Goal: Task Accomplishment & Management: Use online tool/utility

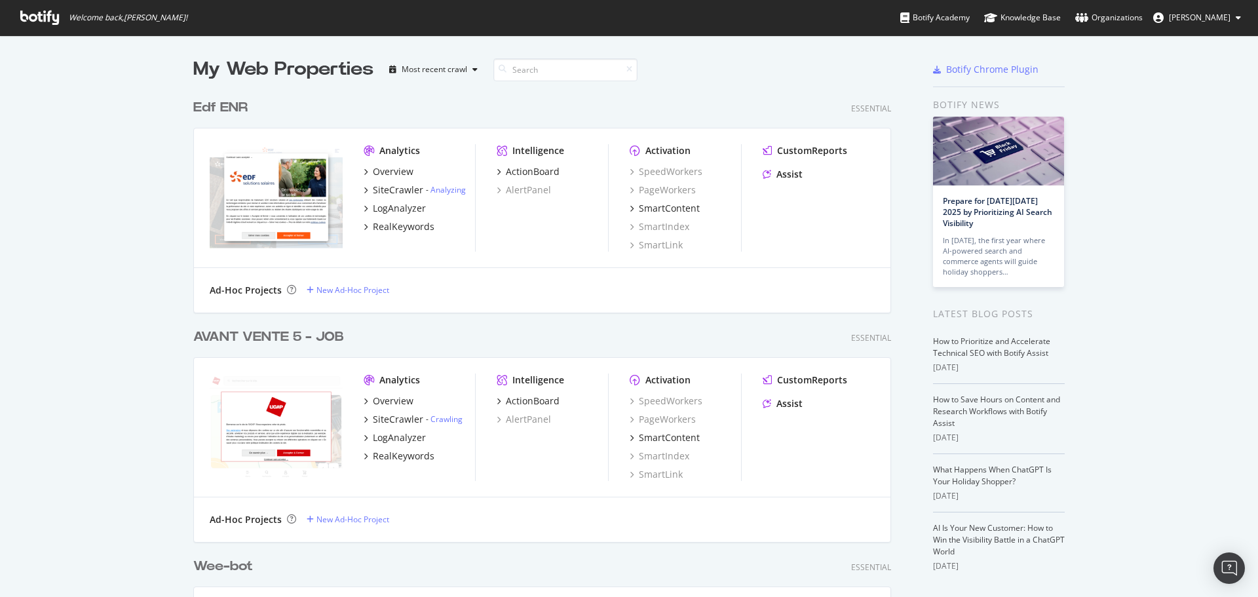
scroll to position [4719, 698]
click at [539, 71] on input at bounding box center [565, 69] width 144 height 23
click at [533, 70] on input at bounding box center [565, 69] width 144 height 23
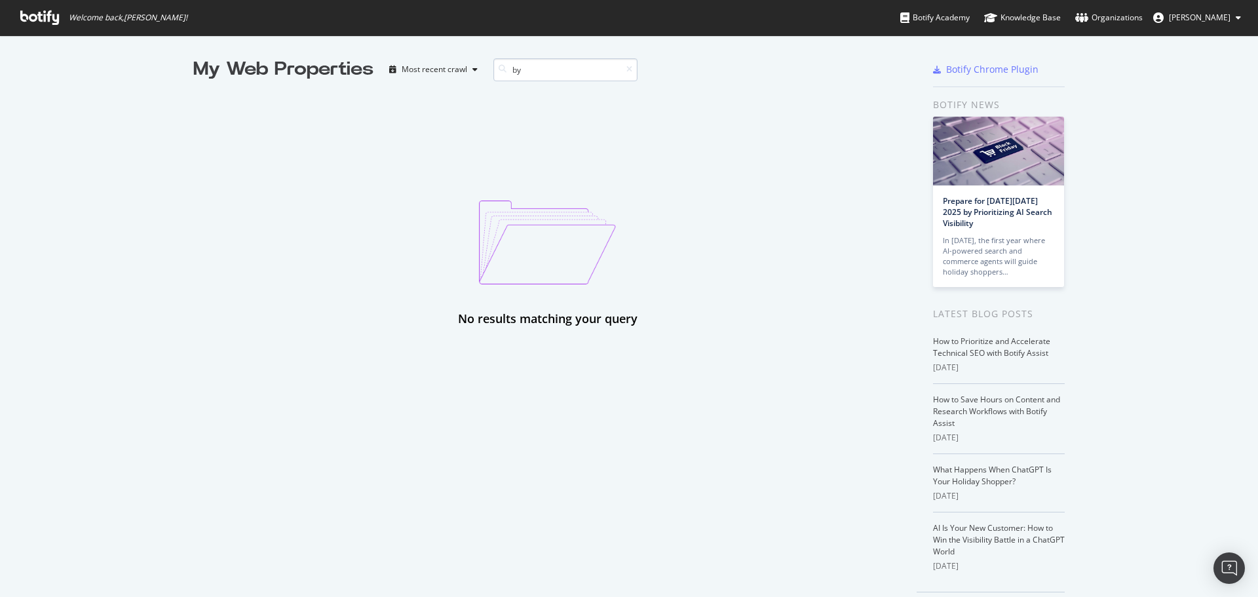
type input "b"
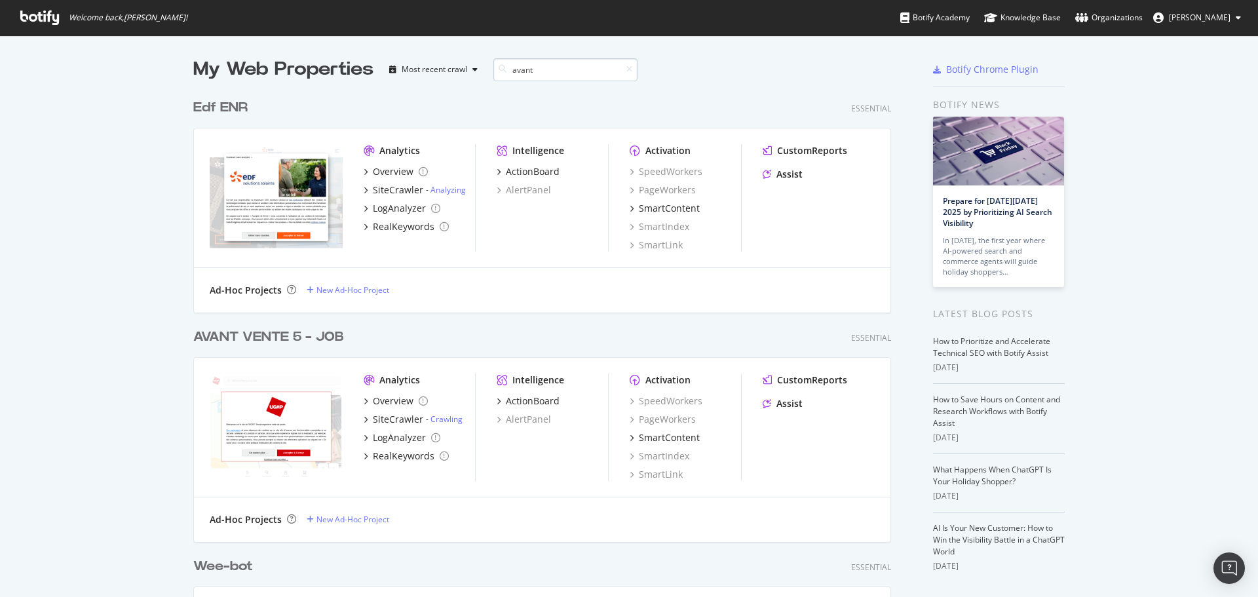
scroll to position [1136, 698]
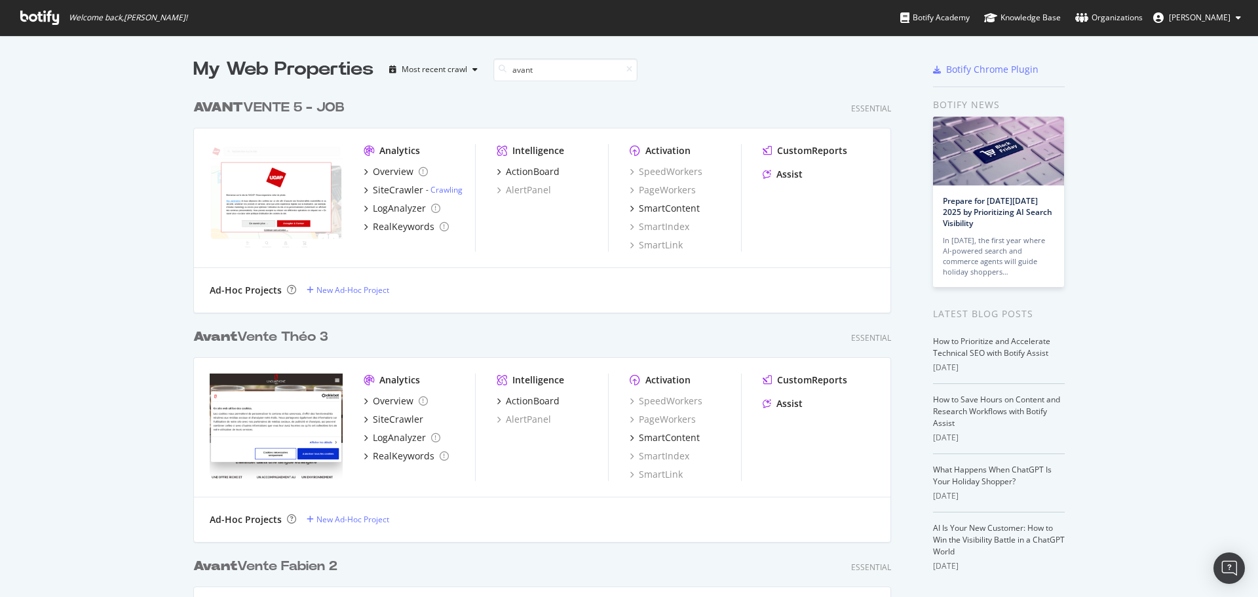
type input "avant"
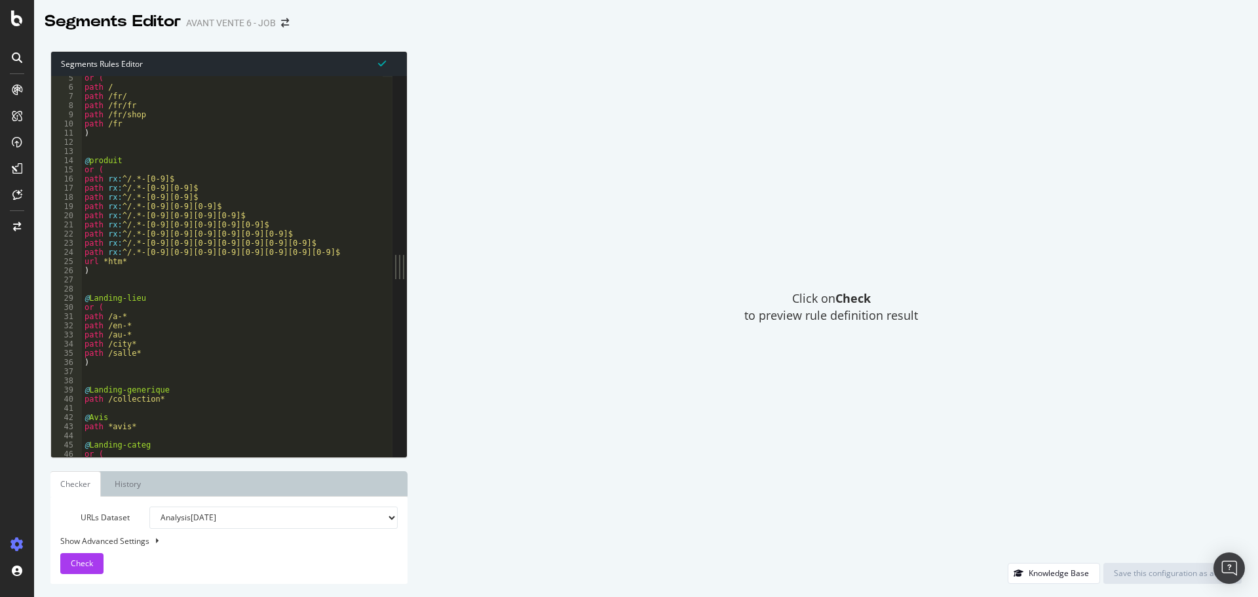
scroll to position [118, 0]
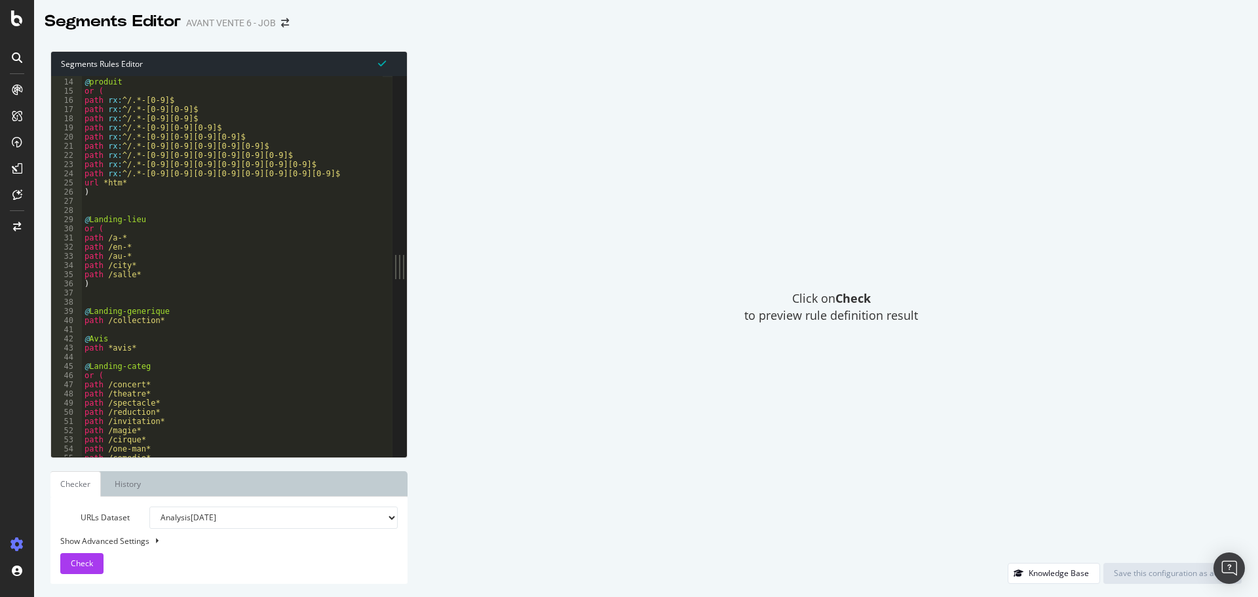
type textarea ")"
click at [127, 286] on div "@ produit or ( path rx : ^/.*-[0-9]$ path rx : ^/.*-[0-9][0-9]$ path rx : ^/.*-…" at bounding box center [232, 267] width 301 height 399
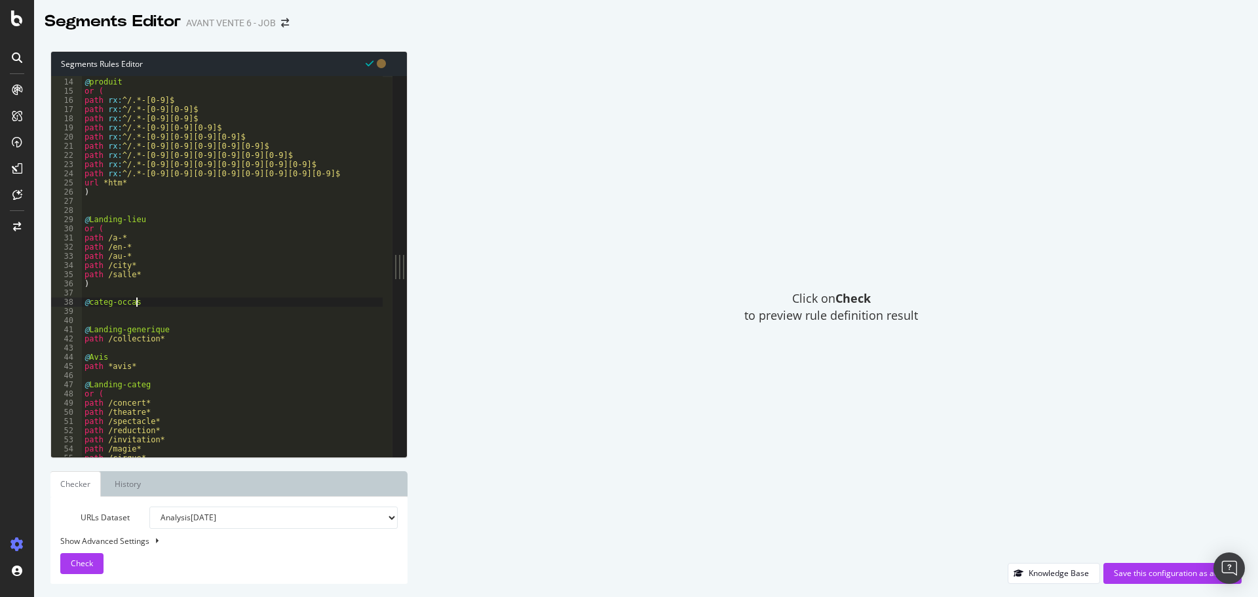
scroll to position [0, 3]
type textarea "@categ-occasion"
click at [135, 310] on div "@ produit or ( path rx : ^/.*-[0-9]$ path rx : ^/.*-[0-9][0-9]$ path rx : ^/.*-…" at bounding box center [232, 267] width 301 height 399
paste textarea "([^/]+)"
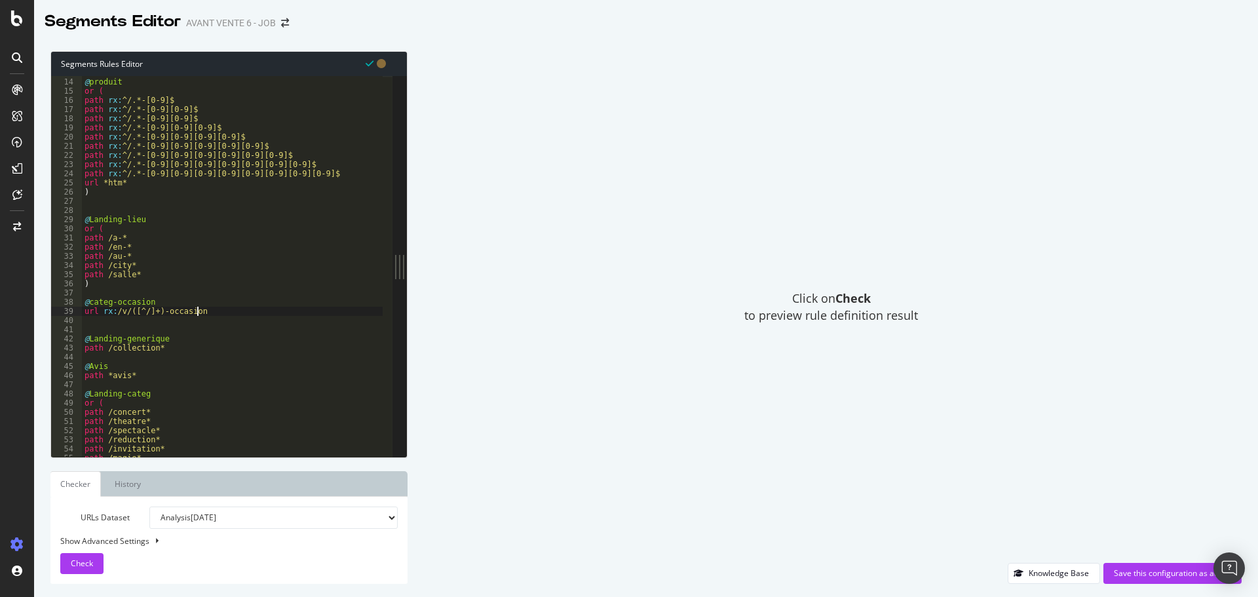
scroll to position [0, 9]
click at [98, 557] on button "Check" at bounding box center [81, 563] width 43 height 21
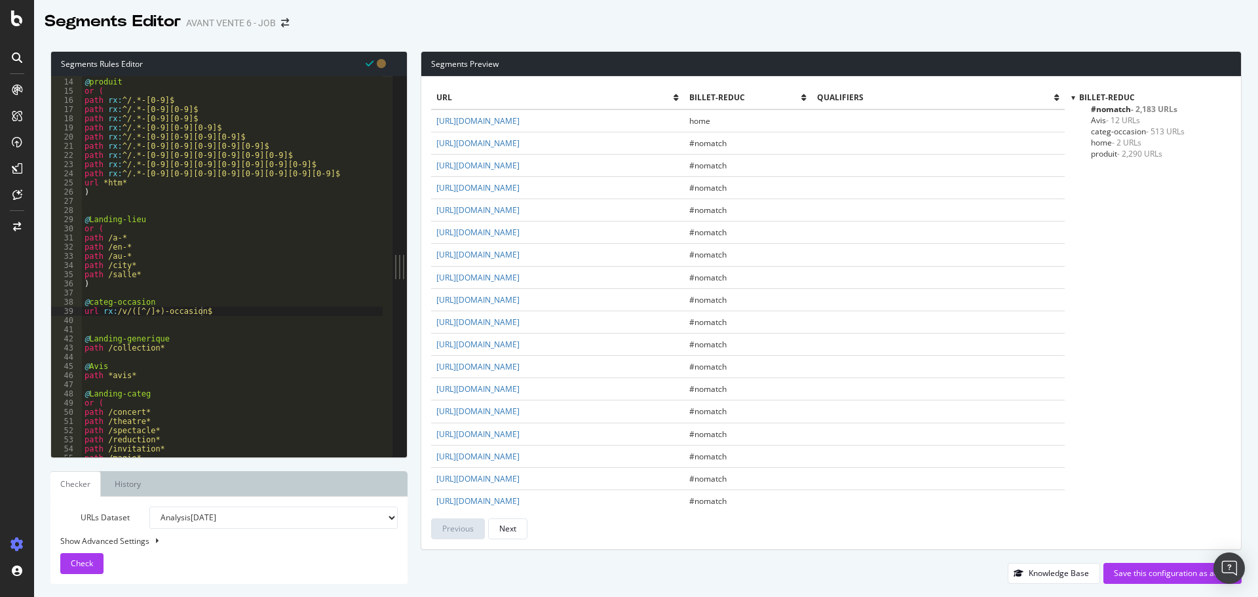
click at [1119, 131] on span "categ-occasion - 513 URLs" at bounding box center [1138, 131] width 94 height 11
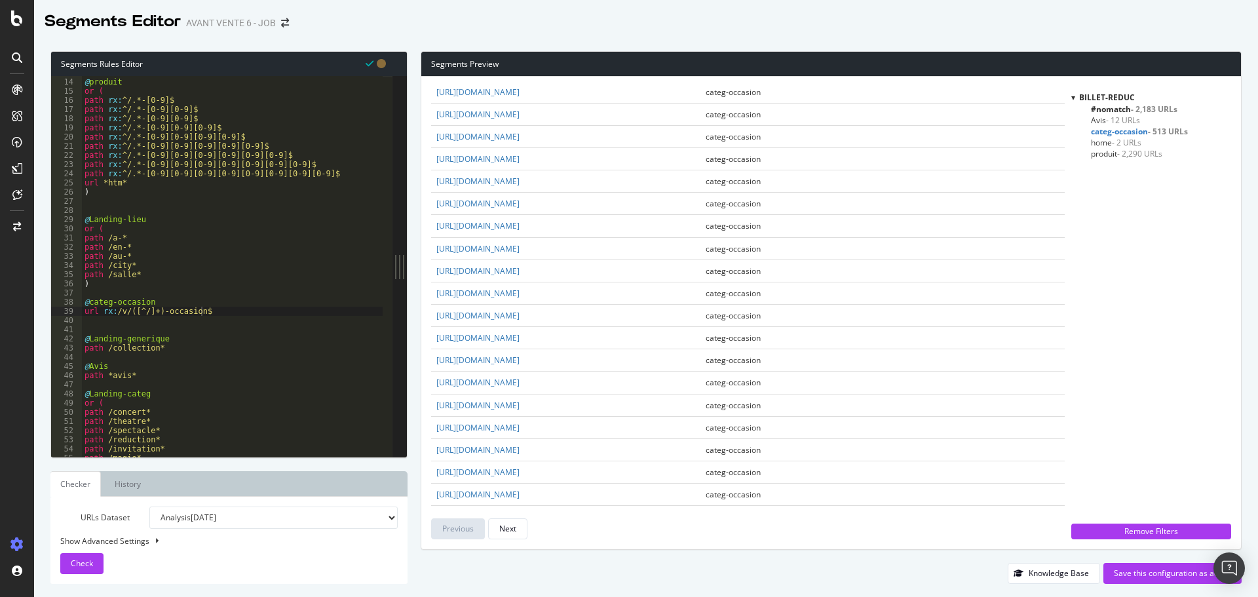
scroll to position [1376, 0]
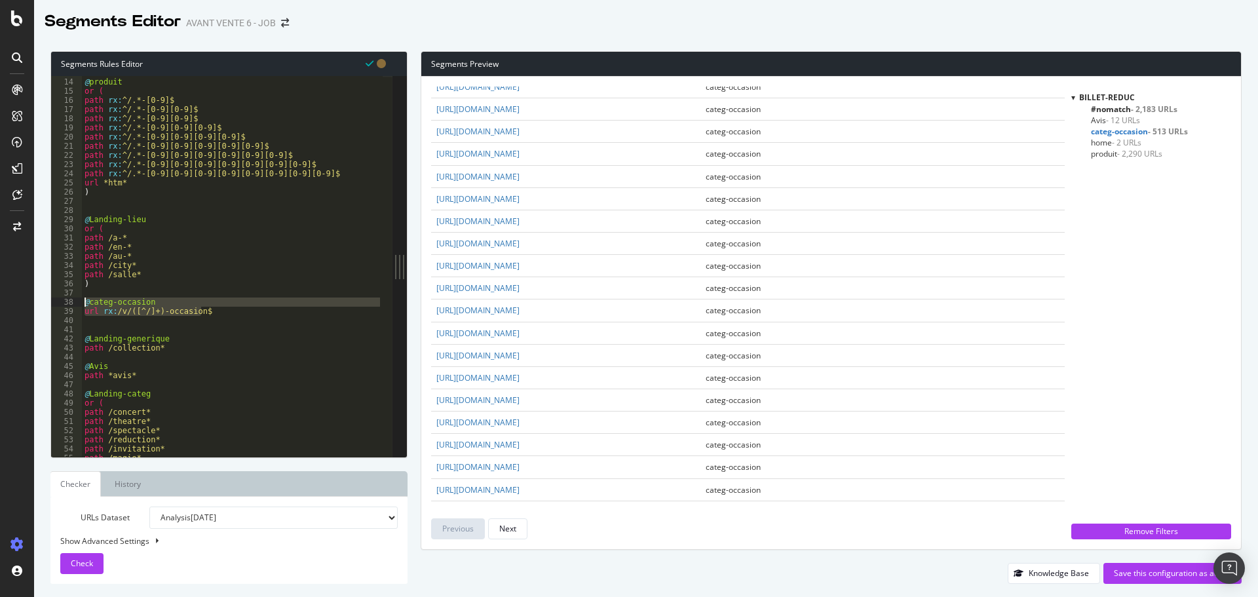
drag, startPoint x: 217, startPoint y: 310, endPoint x: 83, endPoint y: 302, distance: 134.5
click at [83, 302] on div "@ produit or ( path rx : ^/.*-[0-9]$ path rx : ^/.*-[0-9][0-9]$ path rx : ^/.*-…" at bounding box center [232, 267] width 301 height 399
type textarea "@categ-occasion url rx:/v/([^/]+)-occasion$"
click at [220, 318] on div "@ produit or ( path rx : ^/.*-[0-9]$ path rx : ^/.*-[0-9][0-9]$ path rx : ^/.*-…" at bounding box center [232, 267] width 301 height 399
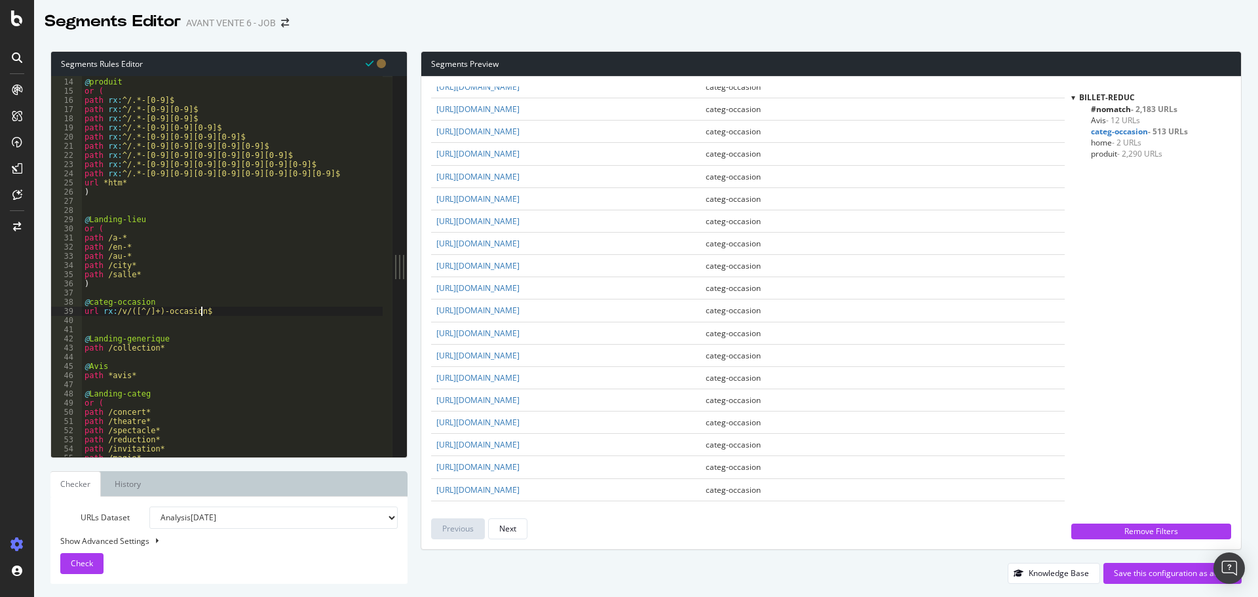
click at [214, 310] on div "@ produit or ( path rx : ^/.*-[0-9]$ path rx : ^/.*-[0-9][0-9]$ path rx : ^/.*-…" at bounding box center [232, 267] width 301 height 399
type textarea "url rx:/v/([^/]+)-occasion$"
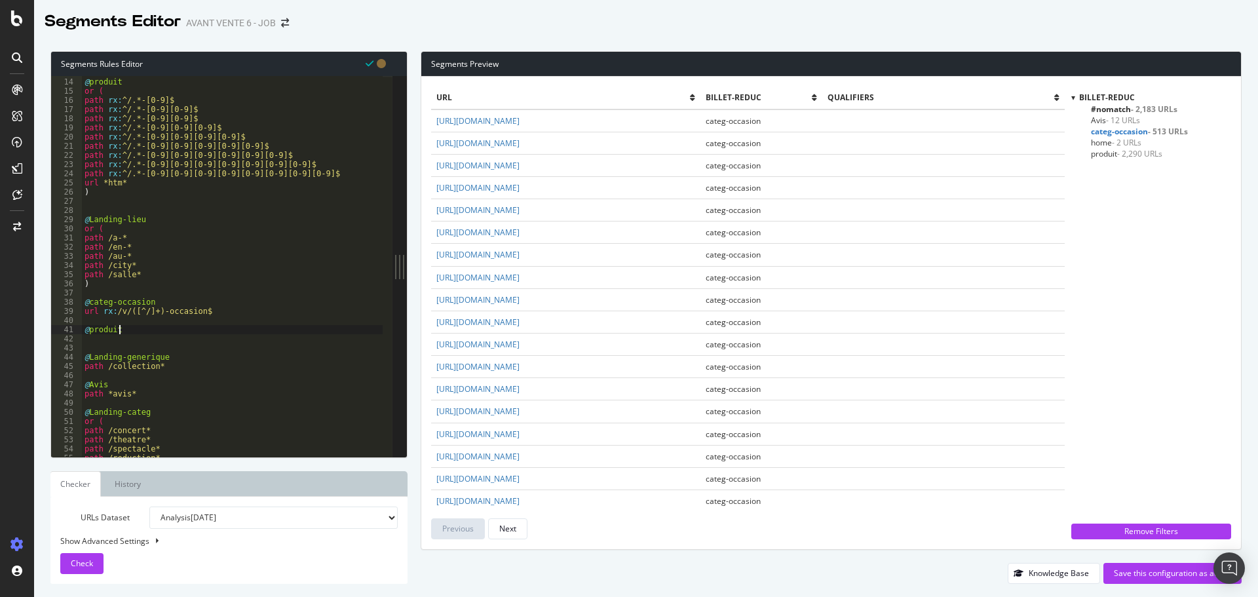
scroll to position [0, 2]
type textarea "@produit-occasion"
click at [1117, 108] on span "#nomatch - 2,183 URLs" at bounding box center [1134, 108] width 86 height 11
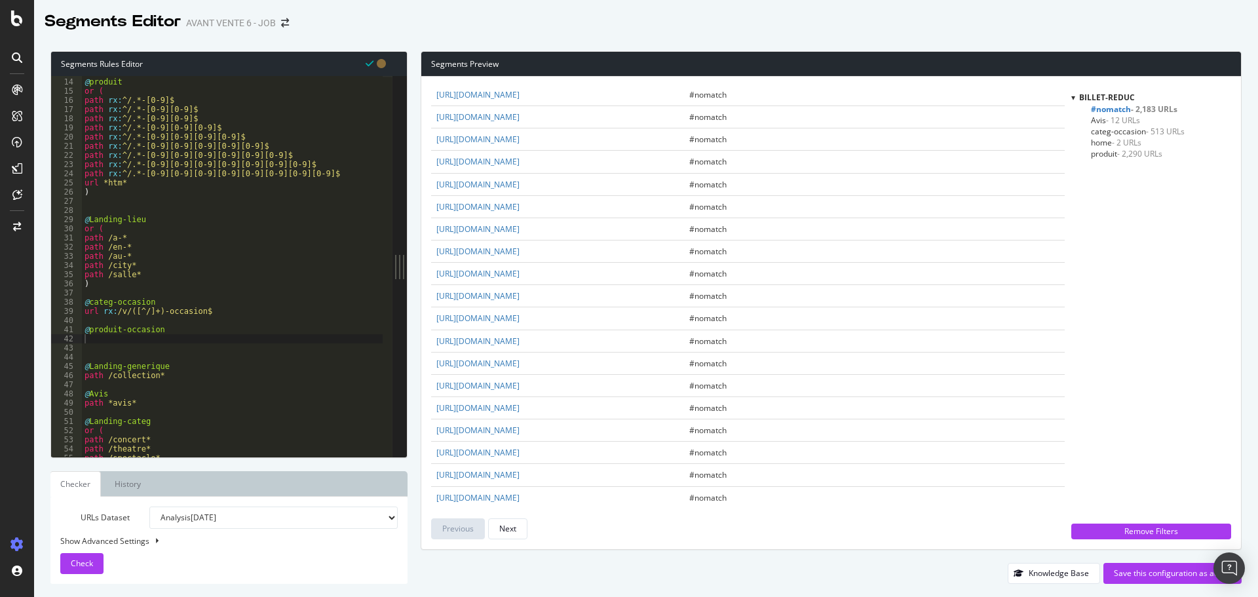
scroll to position [1703, 0]
click at [1108, 153] on span "produit - 2,290 URLs" at bounding box center [1126, 153] width 71 height 11
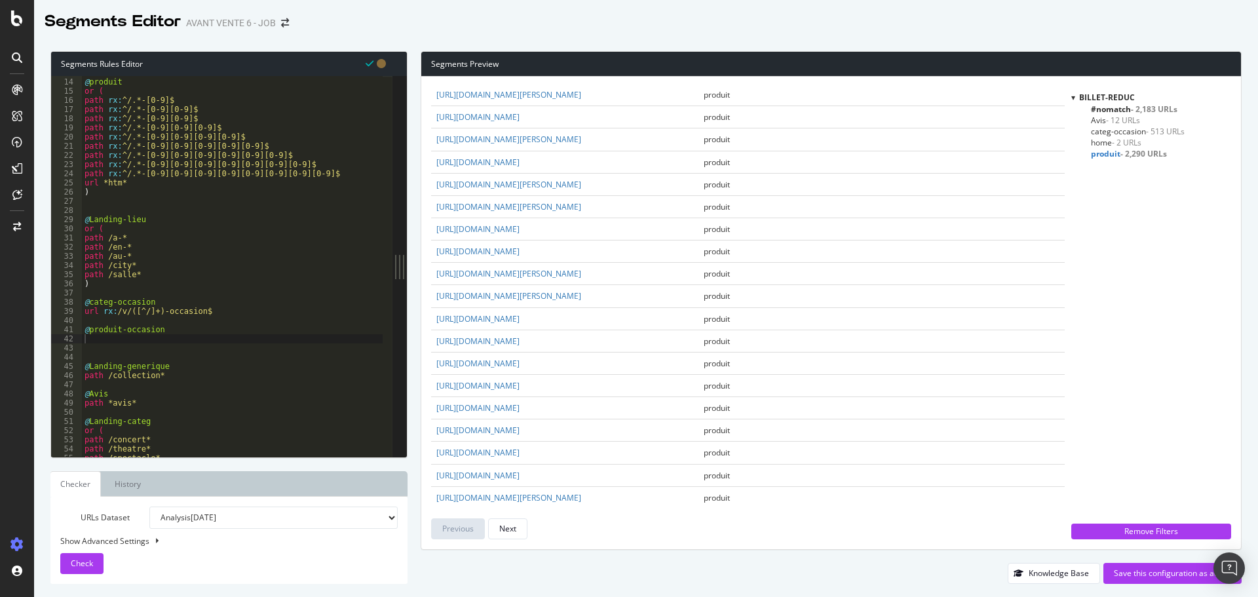
scroll to position [0, 0]
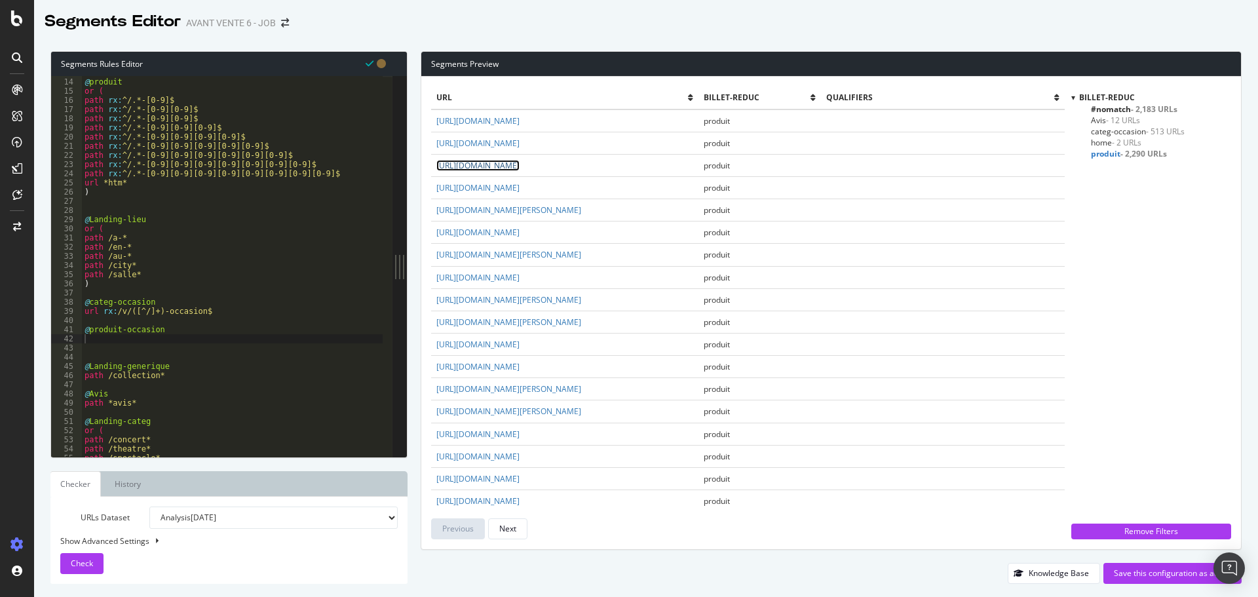
click at [519, 171] on link "[URL][DOMAIN_NAME]" at bounding box center [477, 165] width 83 height 11
click at [519, 238] on link "[URL][DOMAIN_NAME]" at bounding box center [477, 232] width 83 height 11
click at [116, 339] on div "@ produit or ( path rx : ^/.*-[0-9]$ path rx : ^/.*-[0-9][0-9]$ path rx : ^/.*-…" at bounding box center [232, 267] width 301 height 399
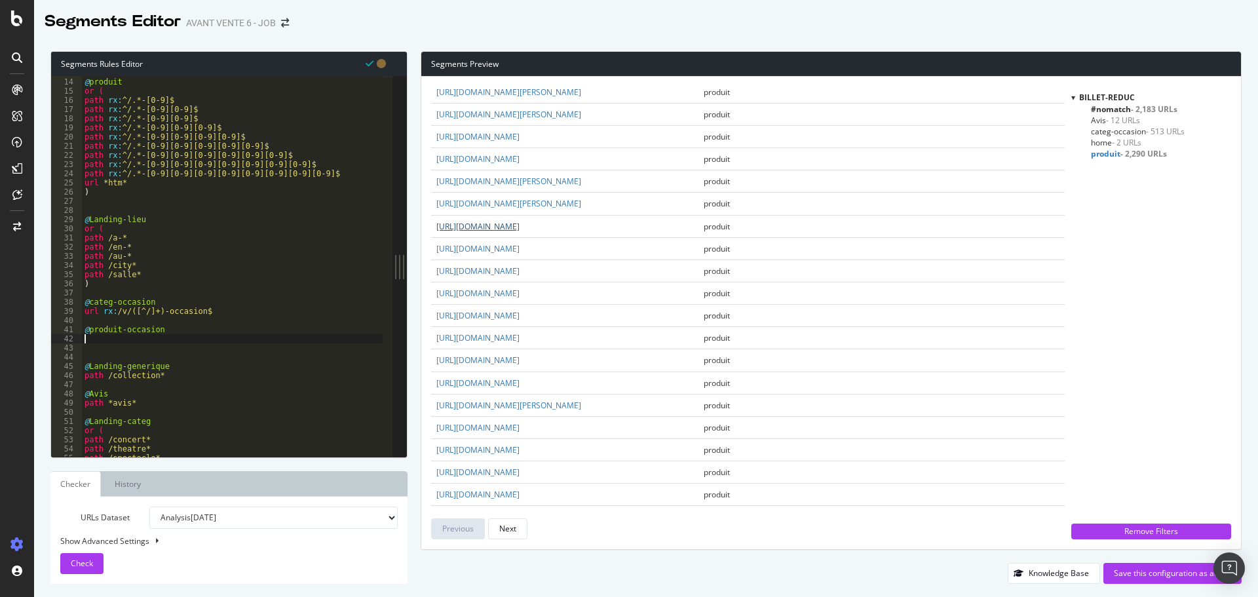
scroll to position [328, 0]
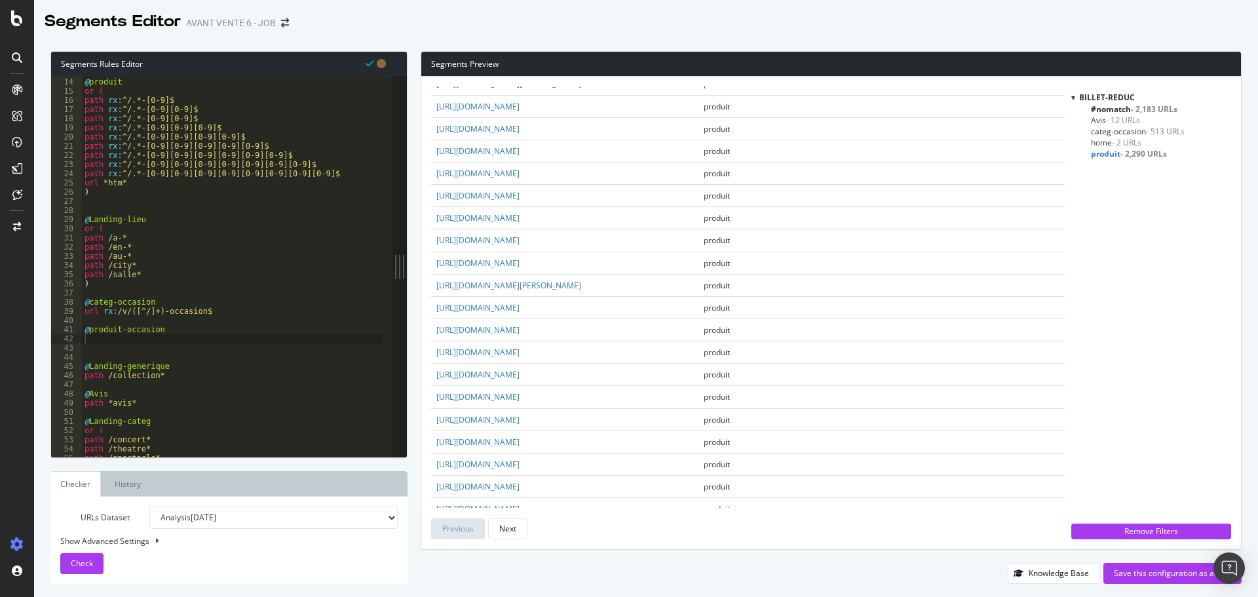
click at [1117, 107] on span "#nomatch - 2,183 URLs" at bounding box center [1134, 108] width 86 height 11
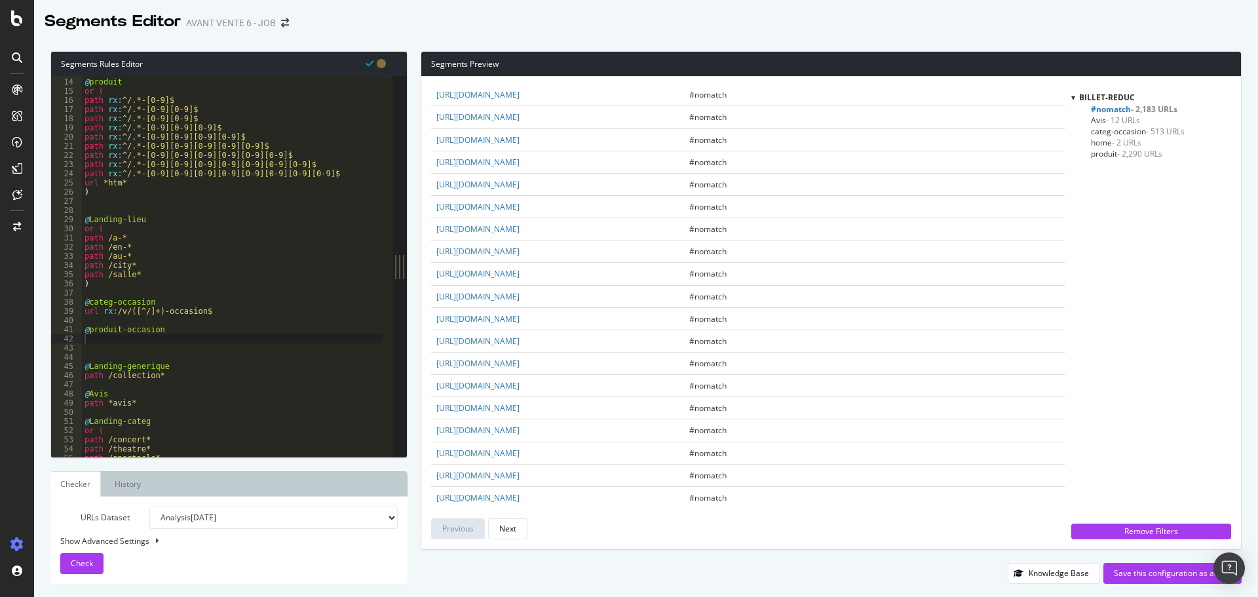
click at [1108, 151] on span "produit - 2,290 URLs" at bounding box center [1126, 153] width 71 height 11
drag, startPoint x: 838, startPoint y: 351, endPoint x: 438, endPoint y: 348, distance: 399.6
click at [438, 306] on td "[URL][DOMAIN_NAME]" at bounding box center [564, 295] width 267 height 22
copy link "[URL][DOMAIN_NAME]"
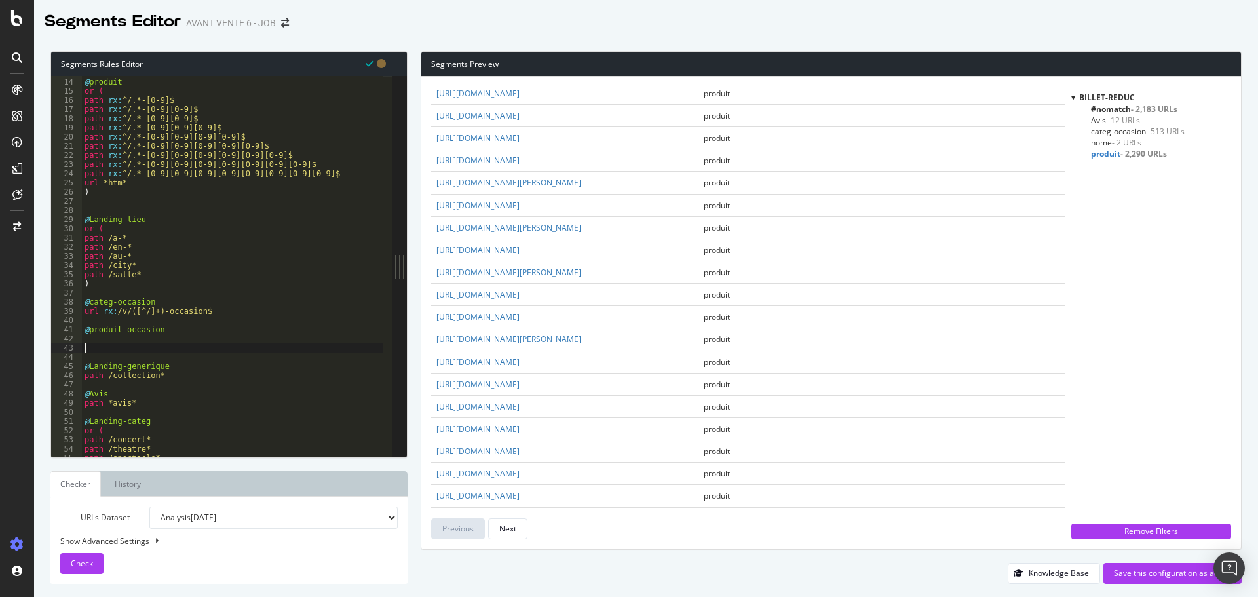
click at [115, 345] on div "@ produit or ( path rx : ^/.*-[0-9]$ path rx : ^/.*-[0-9][0-9]$ path rx : ^/.*-…" at bounding box center [232, 267] width 301 height 399
click at [115, 339] on div "@ produit or ( path rx : ^/.*-[0-9]$ path rx : ^/.*-[0-9][0-9]$ path rx : ^/.*-…" at bounding box center [232, 267] width 301 height 399
drag, startPoint x: 210, startPoint y: 311, endPoint x: 86, endPoint y: 310, distance: 123.2
click at [86, 310] on div "@ produit or ( path rx : ^/.*-[0-9]$ path rx : ^/.*-[0-9][0-9]$ path rx : ^/.*-…" at bounding box center [232, 267] width 301 height 399
type textarea "url rx:/v/([^/]+)-occasion$"
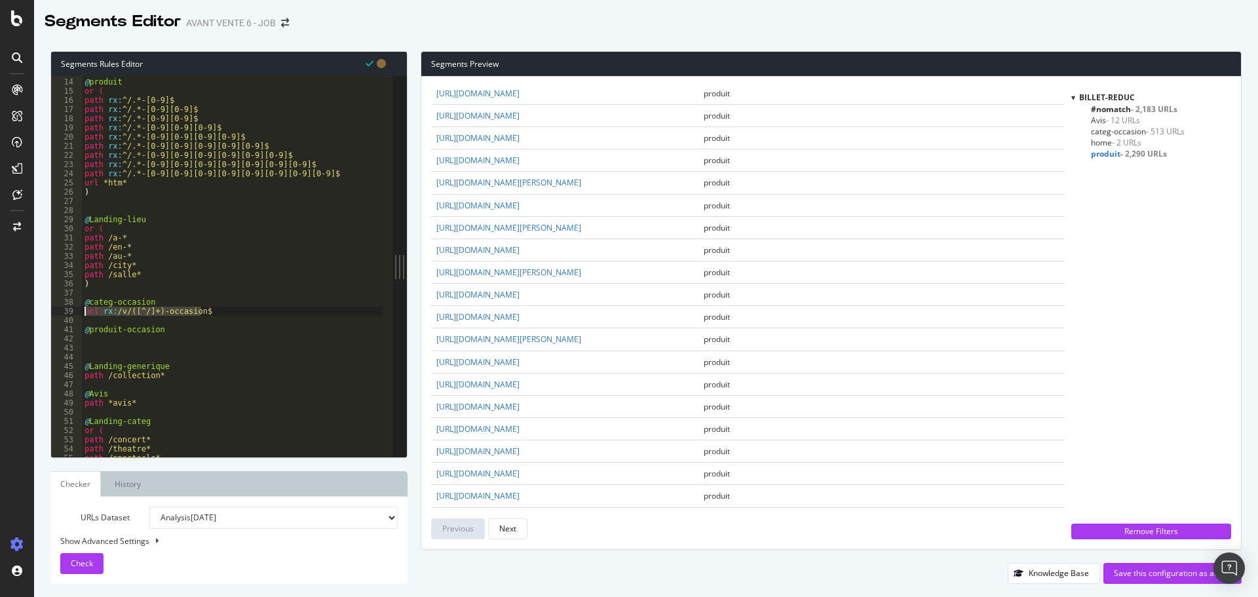
click at [102, 337] on div "@ produit or ( path rx : ^/.*-[0-9]$ path rx : ^/.*-[0-9][0-9]$ path rx : ^/.*-…" at bounding box center [232, 267] width 301 height 399
paste textarea "url rx:/v/([^/]+)-occasion$"
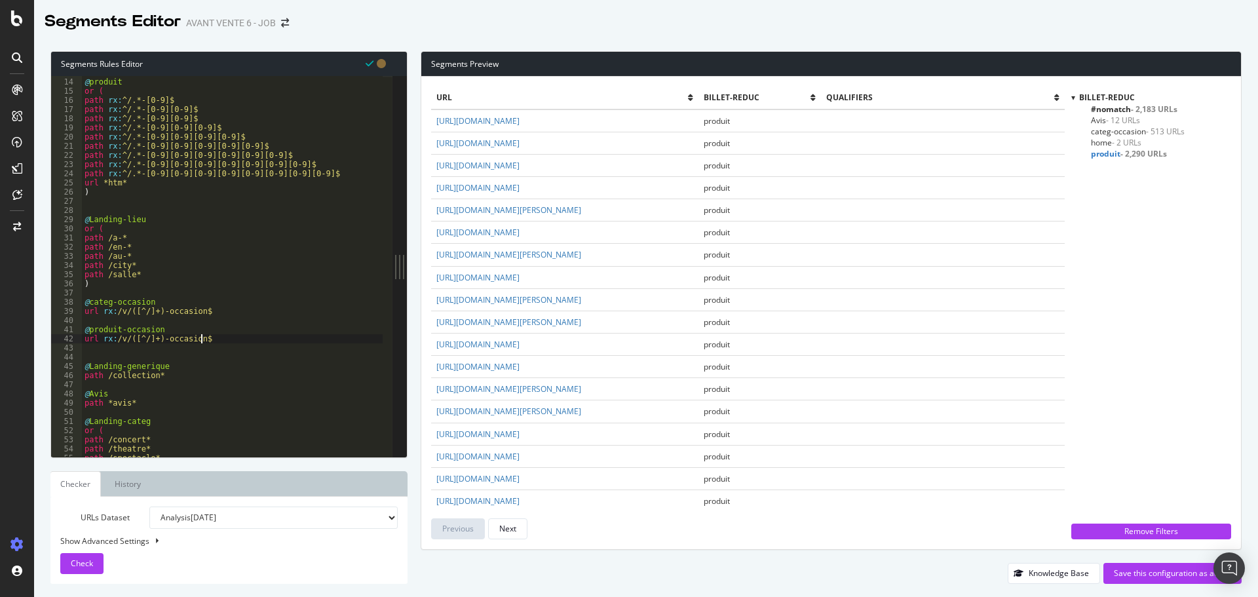
click at [208, 336] on div "@ produit or ( path rx : ^/.*-[0-9]$ path rx : ^/.*-[0-9][0-9]$ path rx : ^/.*-…" at bounding box center [232, 267] width 301 height 399
click at [155, 335] on div "@ produit or ( path rx : ^/.*-[0-9]$ path rx : ^/.*-[0-9][0-9]$ path rx : ^/.*-…" at bounding box center [232, 267] width 301 height 399
drag, startPoint x: 157, startPoint y: 339, endPoint x: 129, endPoint y: 335, distance: 27.7
click at [129, 335] on div "@ produit or ( path rx : ^/.*-[0-9]$ path rx : ^/.*-[0-9][0-9]$ path rx : ^/.*-…" at bounding box center [232, 267] width 301 height 399
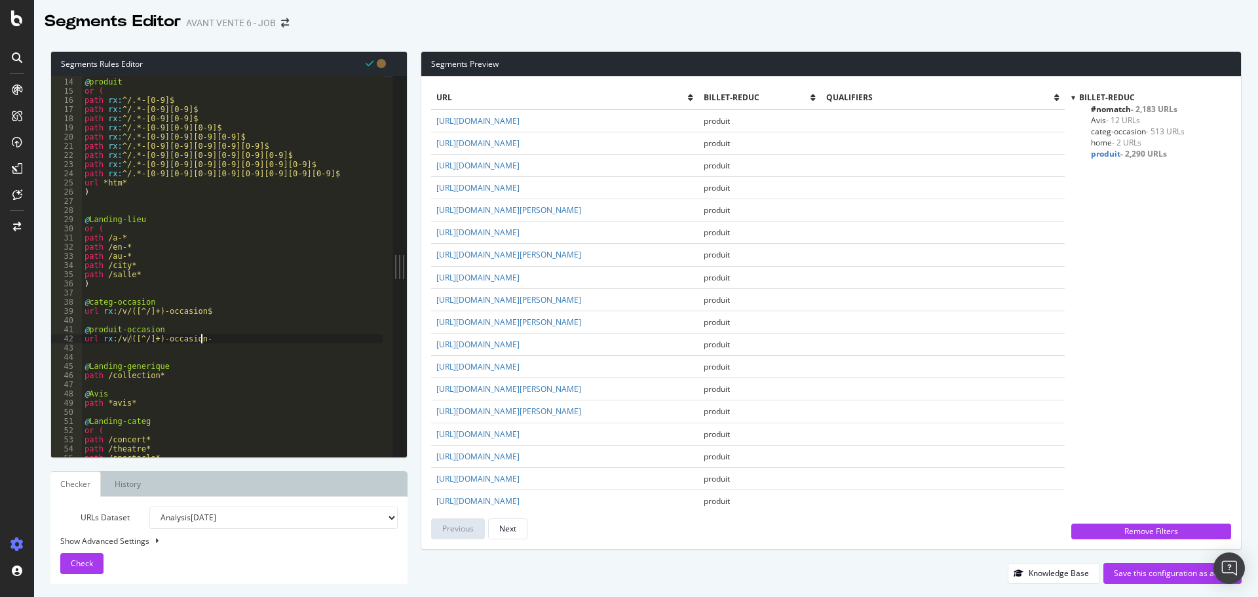
click at [208, 339] on div "@ produit or ( path rx : ^/.*-[0-9]$ path rx : ^/.*-[0-9][0-9]$ path rx : ^/.*-…" at bounding box center [232, 267] width 301 height 399
paste textarea "([^/]+)"
click at [79, 557] on span "Check" at bounding box center [82, 562] width 22 height 11
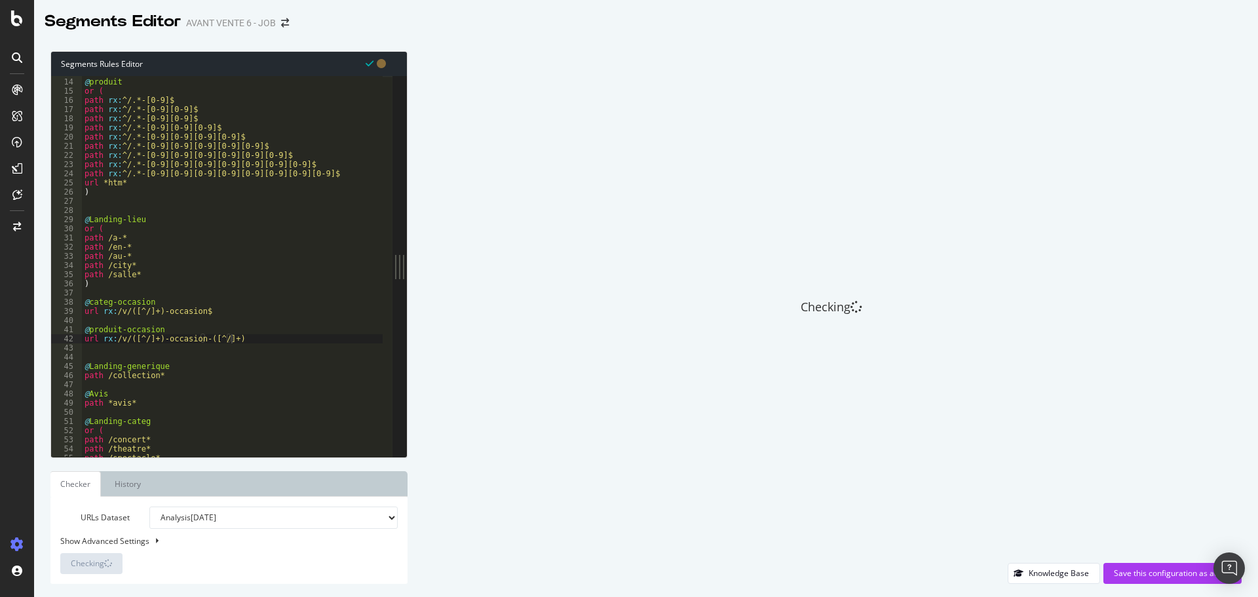
click at [257, 338] on div "@ produit or ( path rx : ^/.*-[0-9]$ path rx : ^/.*-[0-9][0-9]$ path rx : ^/.*-…" at bounding box center [232, 267] width 301 height 399
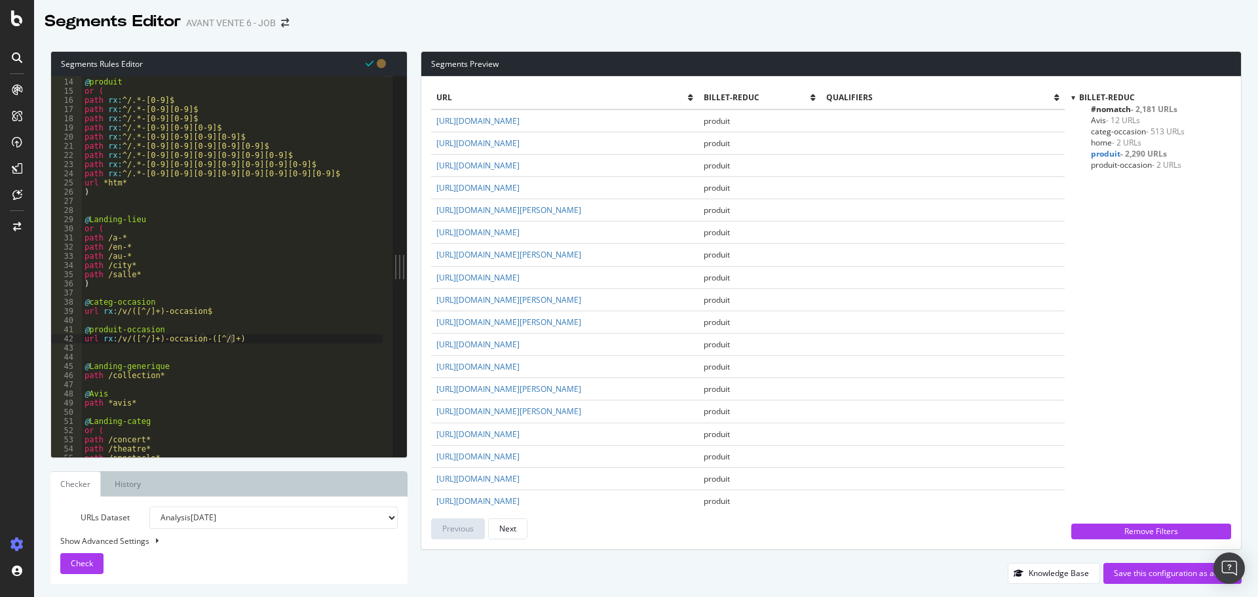
click at [1121, 168] on span "produit-occasion - 2 URLs" at bounding box center [1136, 164] width 90 height 11
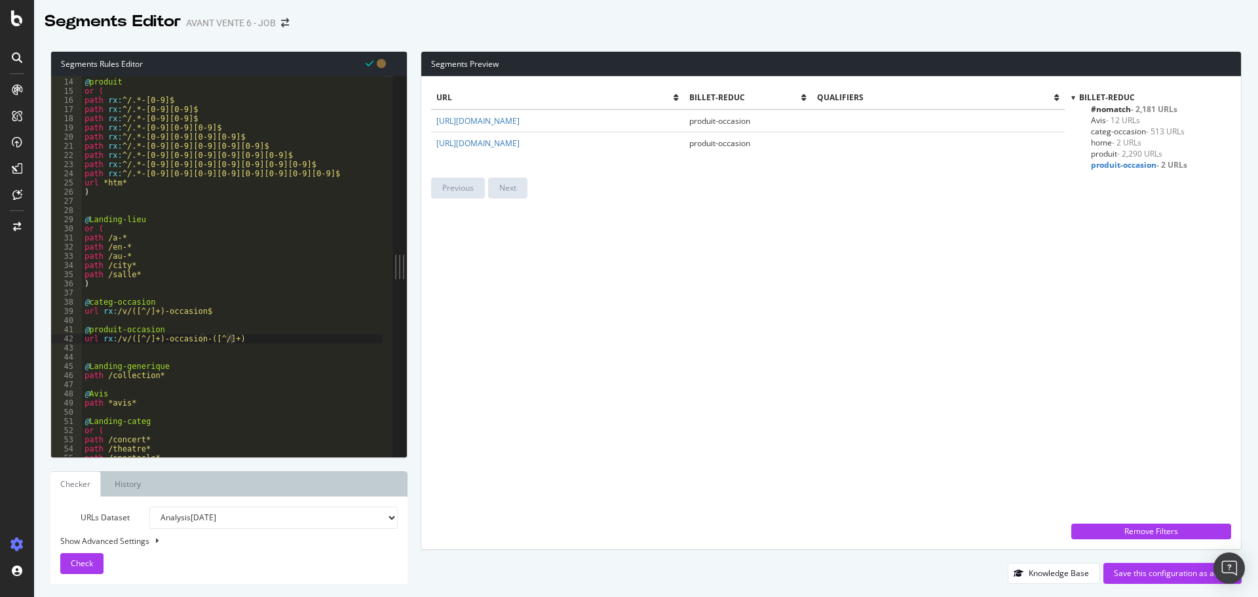
click at [1103, 149] on span "produit - 2,290 URLs" at bounding box center [1126, 153] width 71 height 11
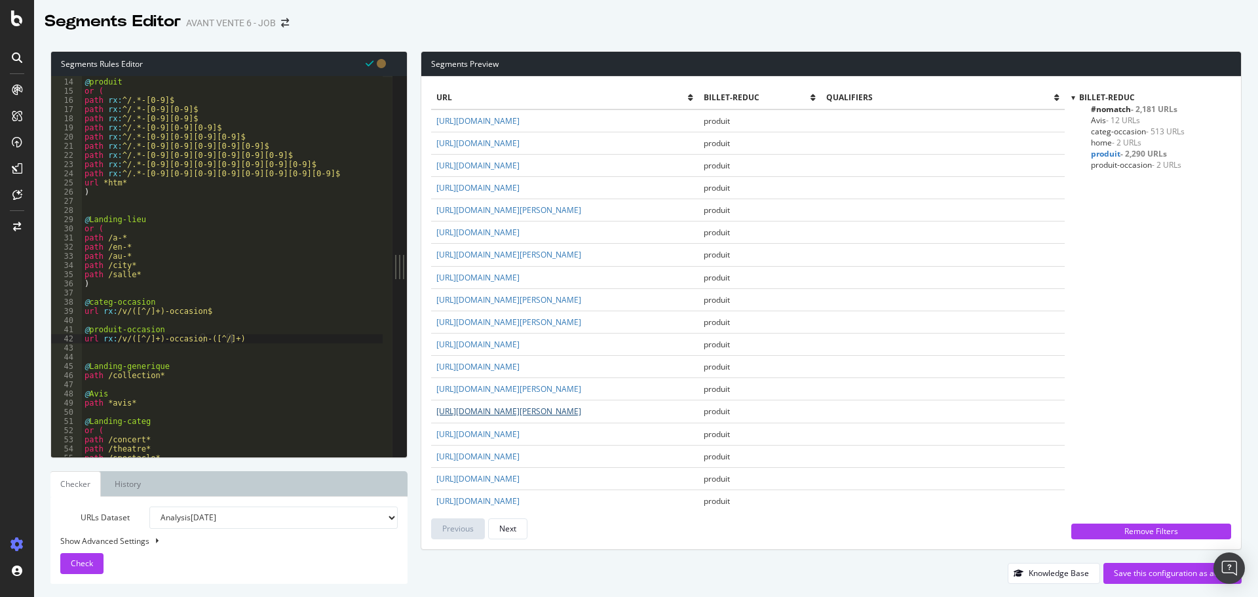
drag, startPoint x: 698, startPoint y: 446, endPoint x: 661, endPoint y: 448, distance: 37.4
click at [661, 422] on td "[URL][DOMAIN_NAME][PERSON_NAME]" at bounding box center [564, 411] width 267 height 22
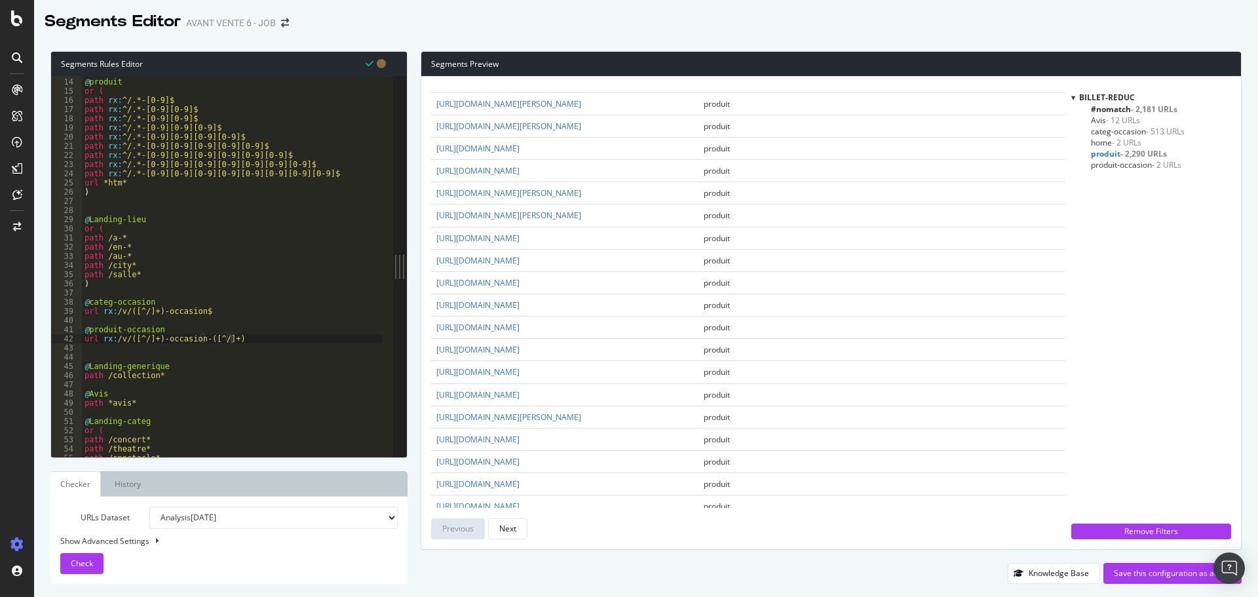
scroll to position [197, 0]
click at [197, 341] on div "@ produit or ( path rx : ^/.*-[0-9]$ path rx : ^/.*-[0-9][0-9]$ path rx : ^/.*-…" at bounding box center [232, 267] width 301 height 399
drag, startPoint x: 155, startPoint y: 339, endPoint x: 129, endPoint y: 338, distance: 26.2
click at [129, 338] on div "@ produit or ( path rx : ^/.*-[0-9]$ path rx : ^/.*-[0-9][0-9]$ path rx : ^/.*-…" at bounding box center [232, 267] width 301 height 399
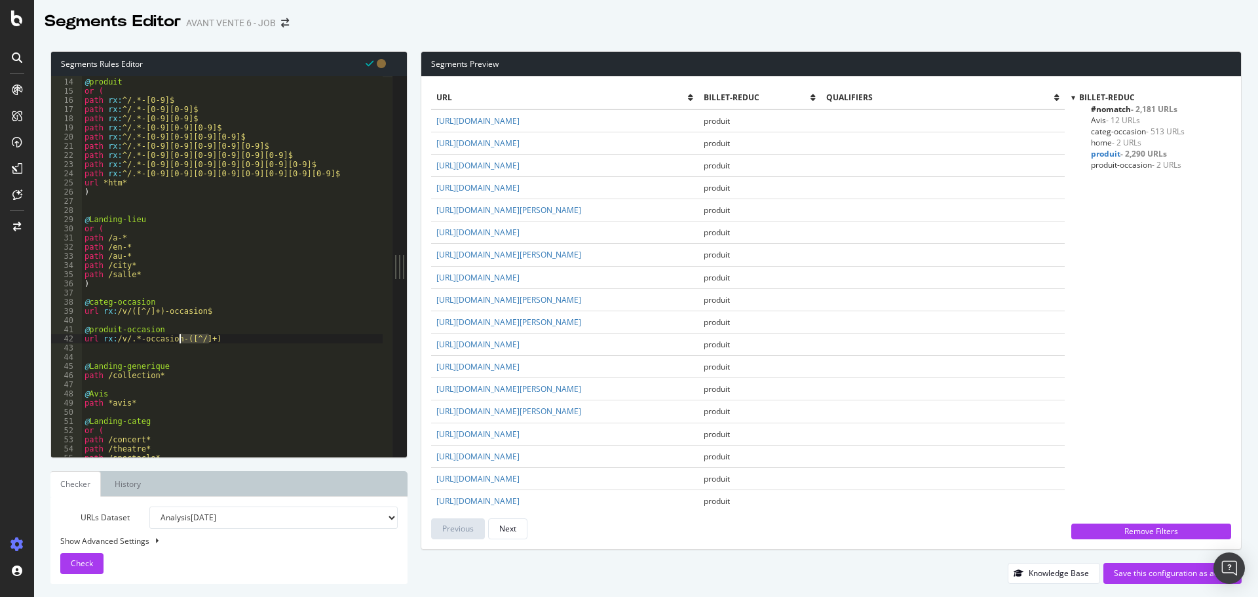
drag, startPoint x: 231, startPoint y: 337, endPoint x: 179, endPoint y: 339, distance: 51.2
click at [179, 339] on div "@ produit or ( path rx : ^/.*-[0-9]$ path rx : ^/.*-[0-9][0-9]$ path rx : ^/.*-…" at bounding box center [232, 267] width 301 height 399
type textarea "url rx:/v/.*-occasion-.*"
click at [85, 556] on div "Check" at bounding box center [82, 563] width 22 height 20
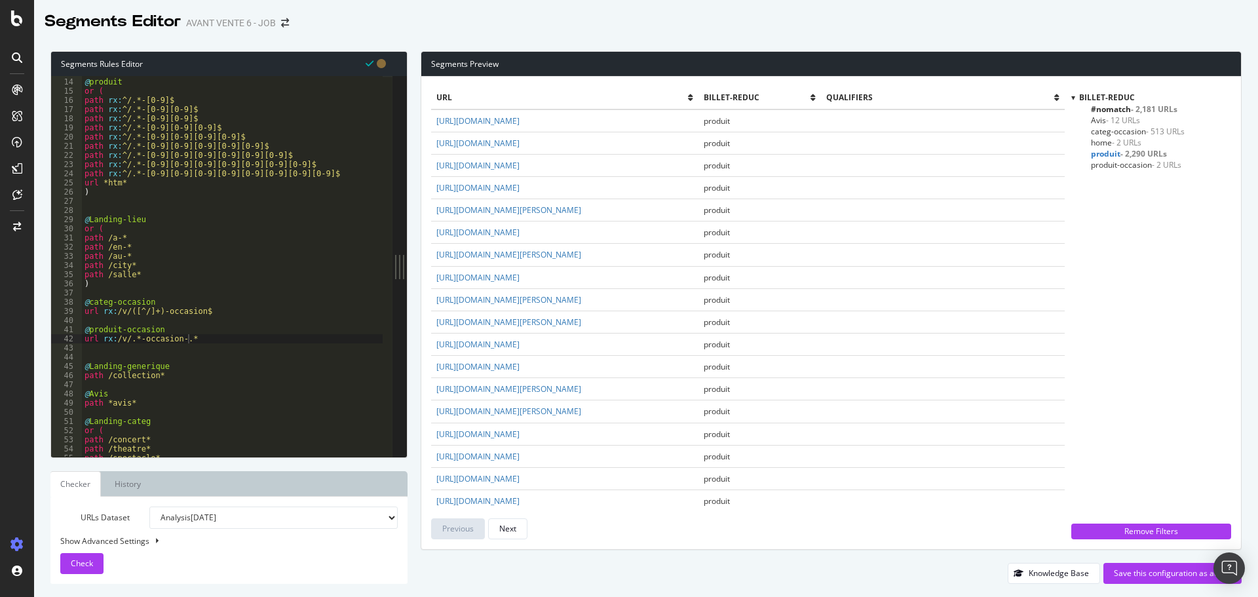
click at [1118, 166] on span "produit-occasion - 2 URLs" at bounding box center [1136, 164] width 90 height 11
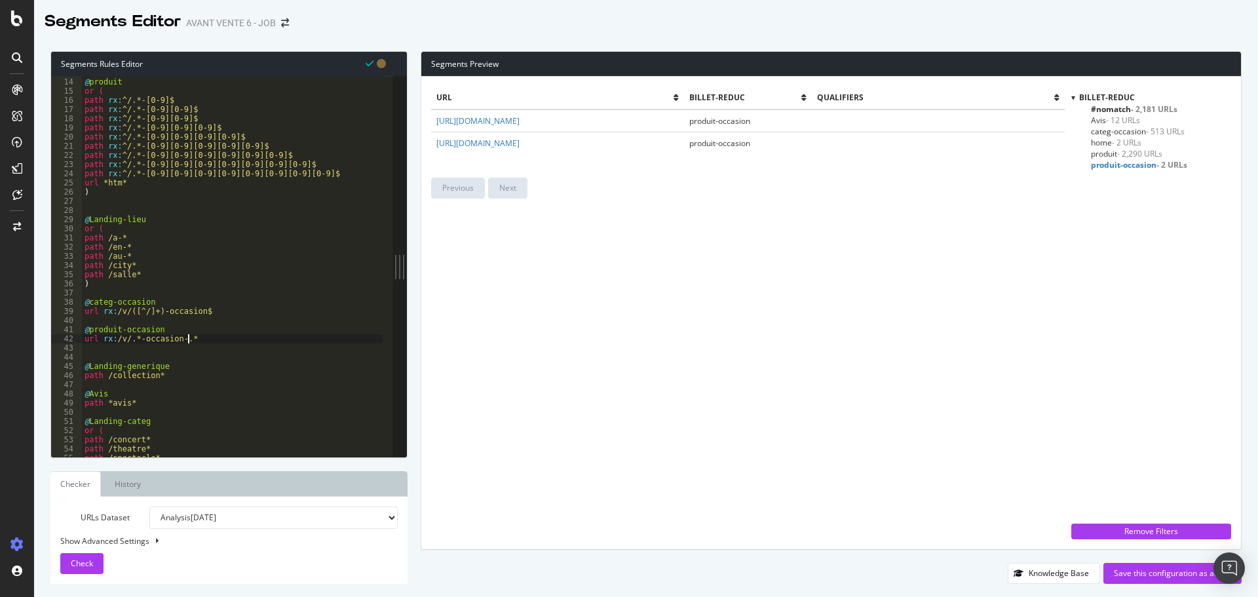
click at [222, 337] on div "@ produit or ( path rx : ^/.*-[0-9]$ path rx : ^/.*-[0-9][0-9]$ path rx : ^/.*-…" at bounding box center [232, 267] width 301 height 399
click at [140, 339] on div "@ produit or ( path rx : ^/.*-[0-9]$ path rx : ^/.*-[0-9][0-9]$ path rx : ^/.*-…" at bounding box center [232, 267] width 301 height 399
click at [129, 336] on div "@ produit or ( path rx : ^/.*-[0-9]$ path rx : ^/.*-[0-9][0-9]$ path rx : ^/.*-…" at bounding box center [232, 267] width 301 height 399
click at [189, 345] on div "@ produit or ( path rx : ^/.*-[0-9]$ path rx : ^/.*-[0-9][0-9]$ path rx : ^/.*-…" at bounding box center [232, 267] width 301 height 399
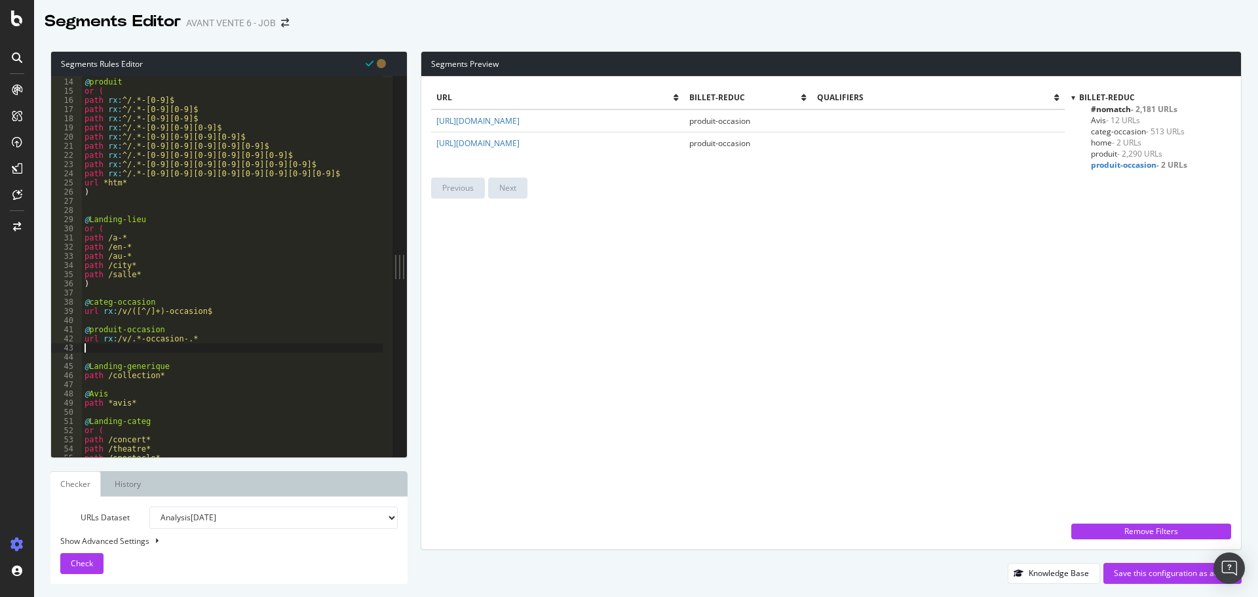
click at [198, 339] on div "@ produit or ( path rx : ^/.*-[0-9]$ path rx : ^/.*-[0-9][0-9]$ path rx : ^/.*-…" at bounding box center [232, 267] width 301 height 399
click at [212, 340] on div "@ produit or ( path rx : ^/.*-[0-9]$ path rx : ^/.*-[0-9][0-9]$ path rx : ^/.*-…" at bounding box center [232, 267] width 301 height 399
click at [1114, 104] on span "#nomatch - 2,181 URLs" at bounding box center [1134, 108] width 86 height 11
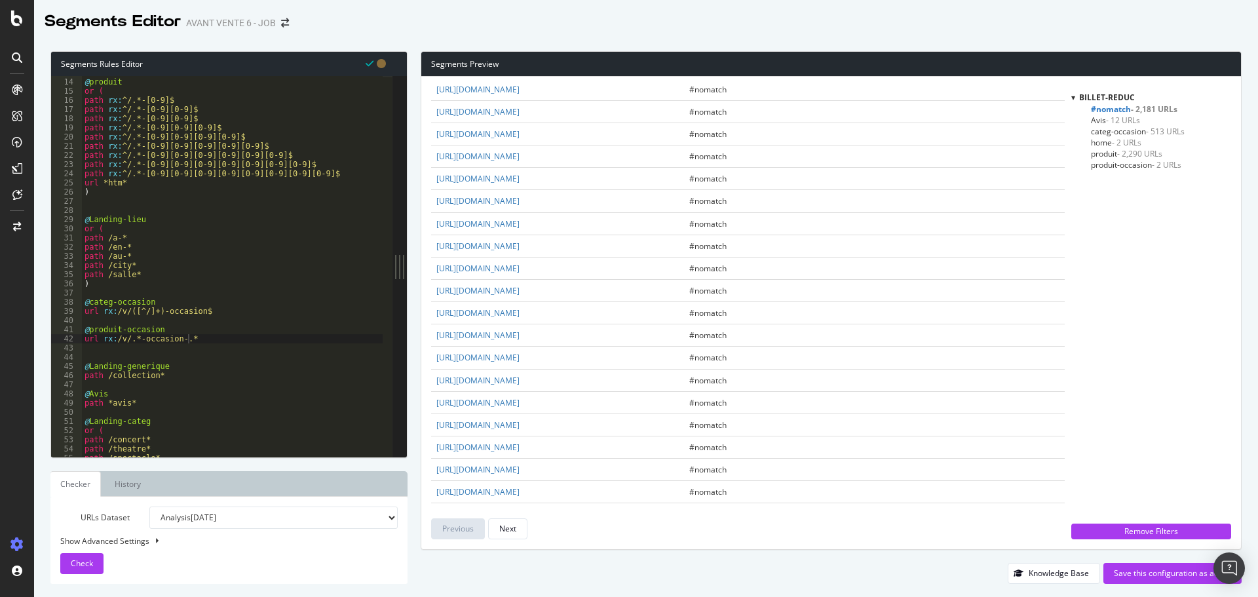
scroll to position [1850, 0]
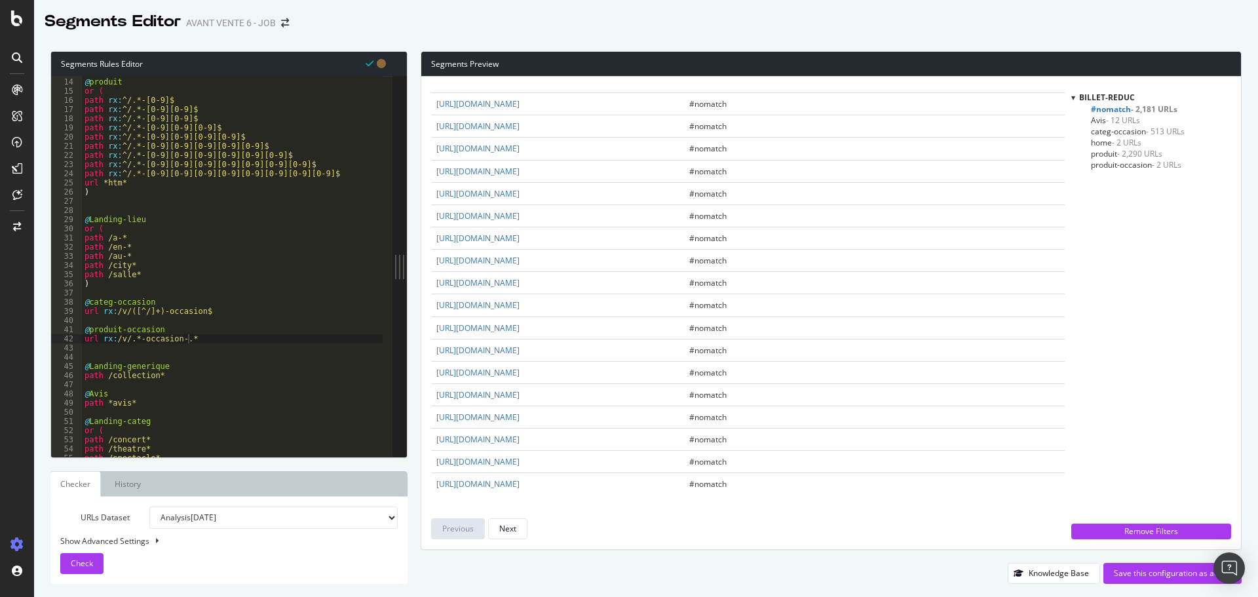
click at [1109, 164] on span "produit-occasion - 2 URLs" at bounding box center [1136, 164] width 90 height 11
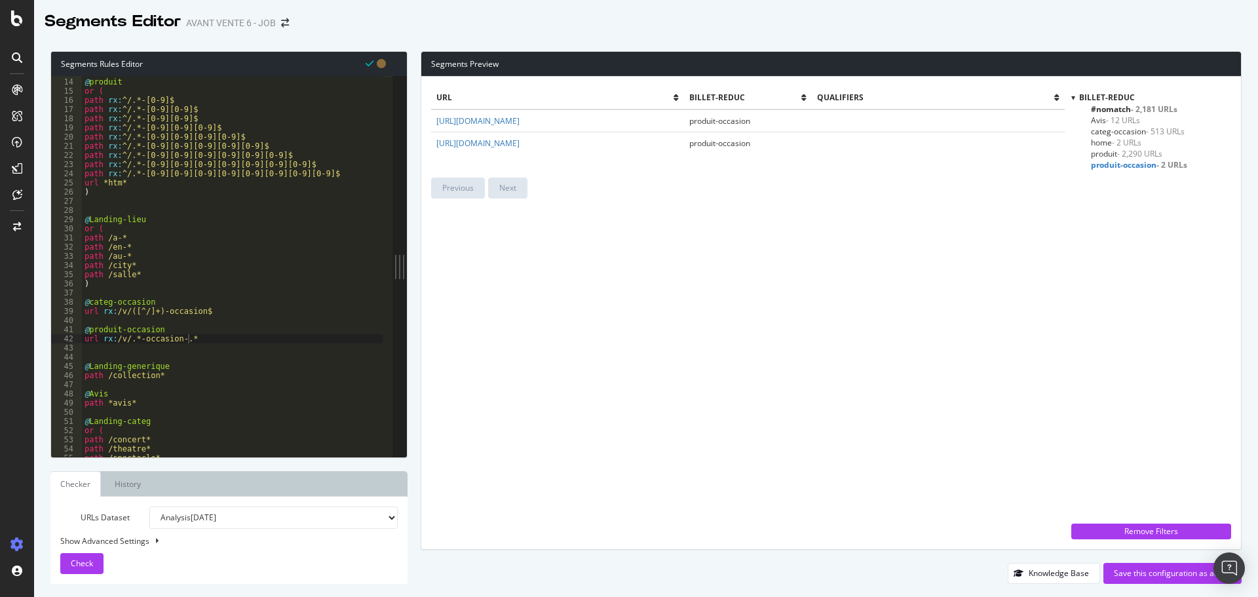
click at [195, 337] on div "@ produit or ( path rx : ^/.*-[0-9]$ path rx : ^/.*-[0-9][0-9]$ path rx : ^/.*-…" at bounding box center [232, 267] width 301 height 399
click at [1108, 107] on span "#nomatch - 2,181 URLs" at bounding box center [1134, 108] width 86 height 11
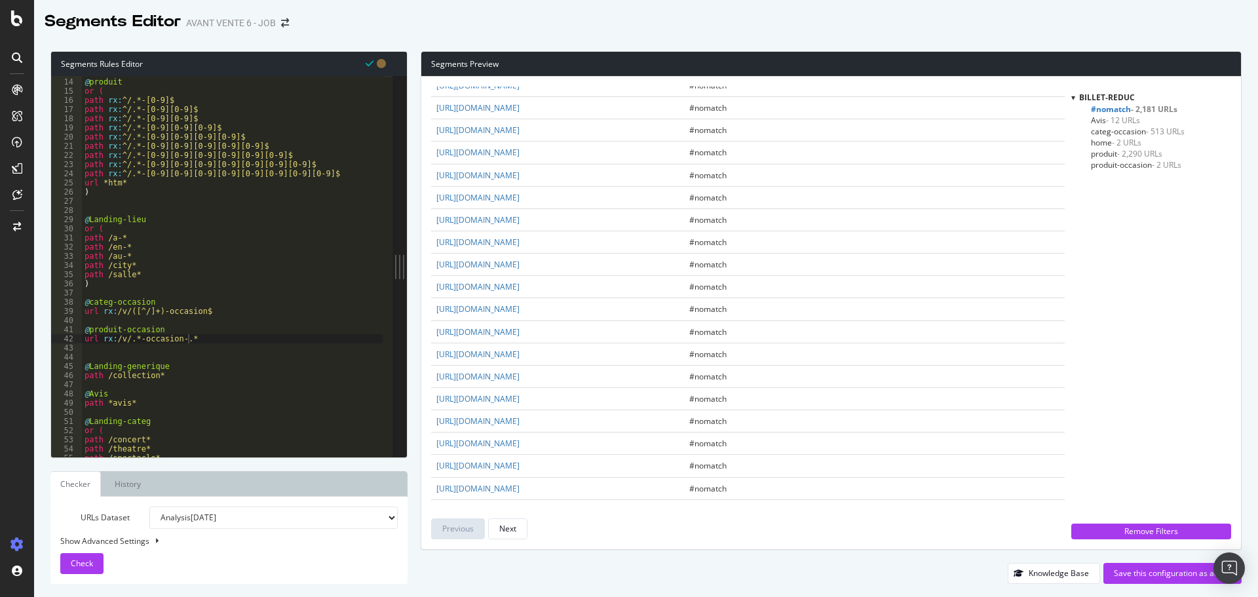
scroll to position [1507, 0]
click at [521, 530] on button "Next" at bounding box center [507, 528] width 39 height 21
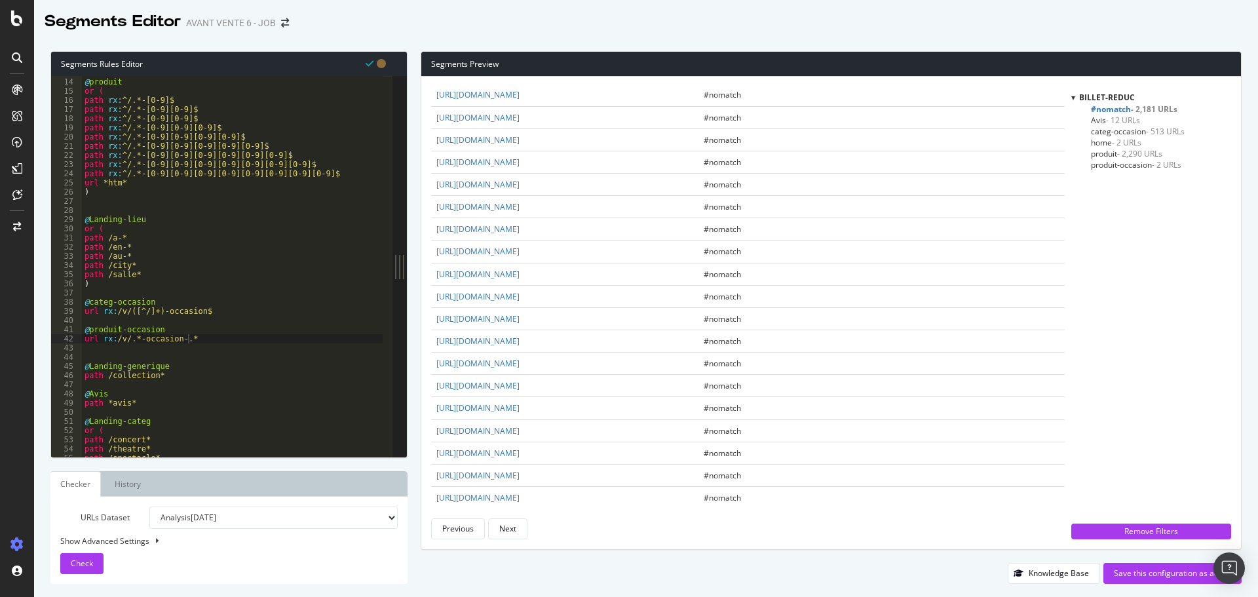
scroll to position [1114, 0]
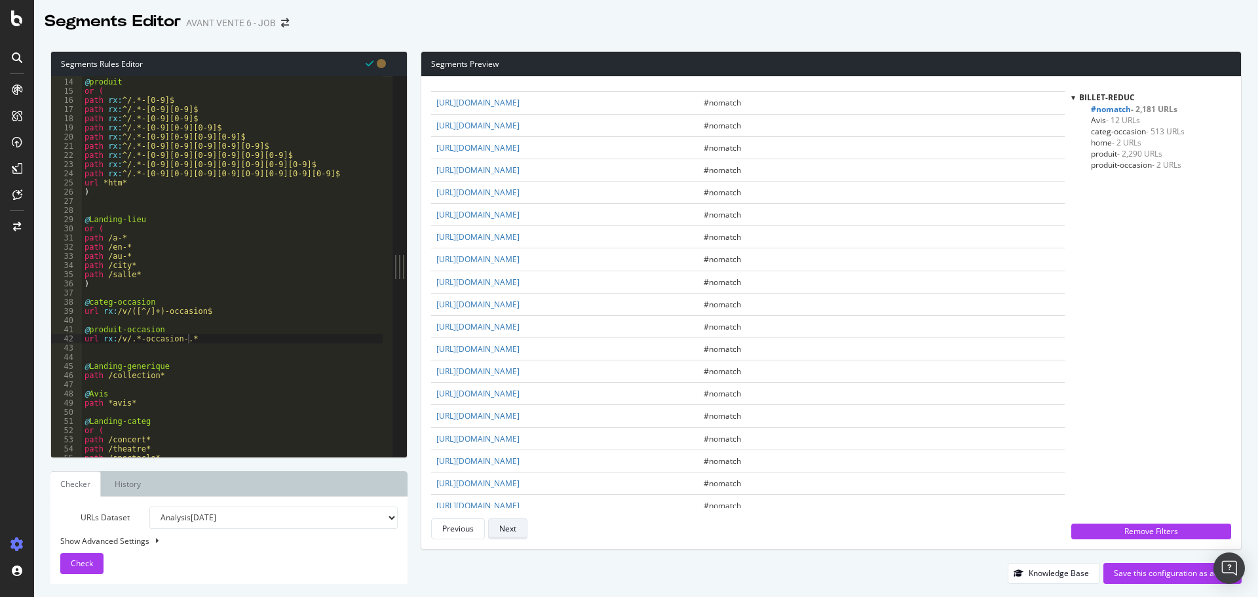
click at [517, 529] on button "Next" at bounding box center [507, 528] width 39 height 21
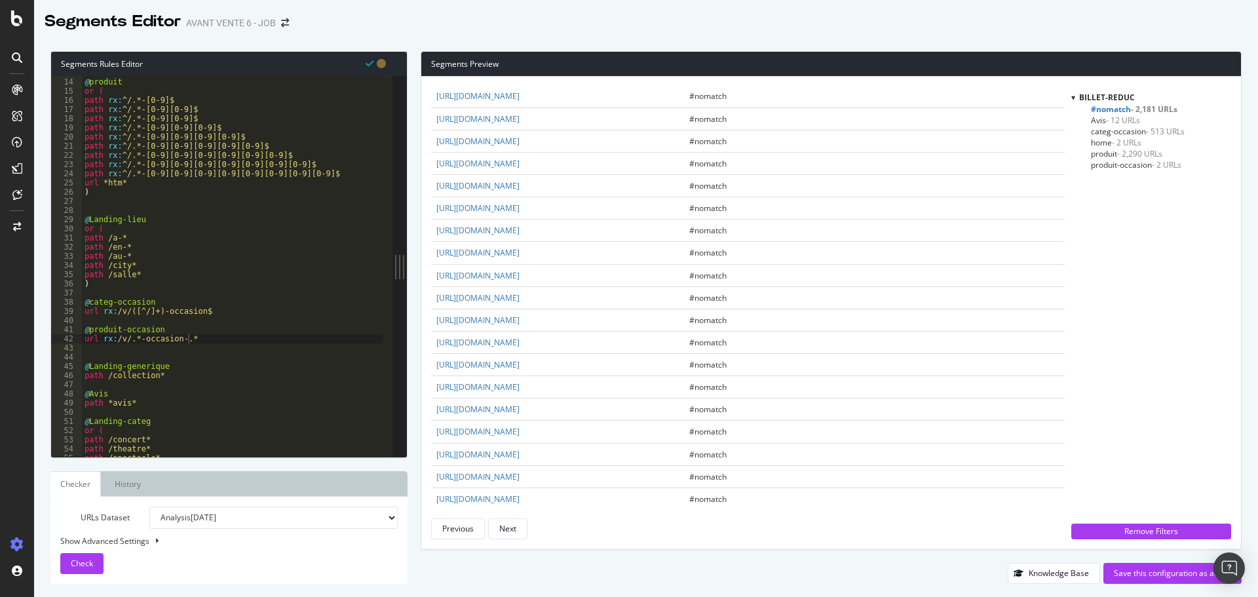
scroll to position [655, 0]
click at [1117, 150] on span "produit - 2,290 URLs" at bounding box center [1126, 153] width 71 height 11
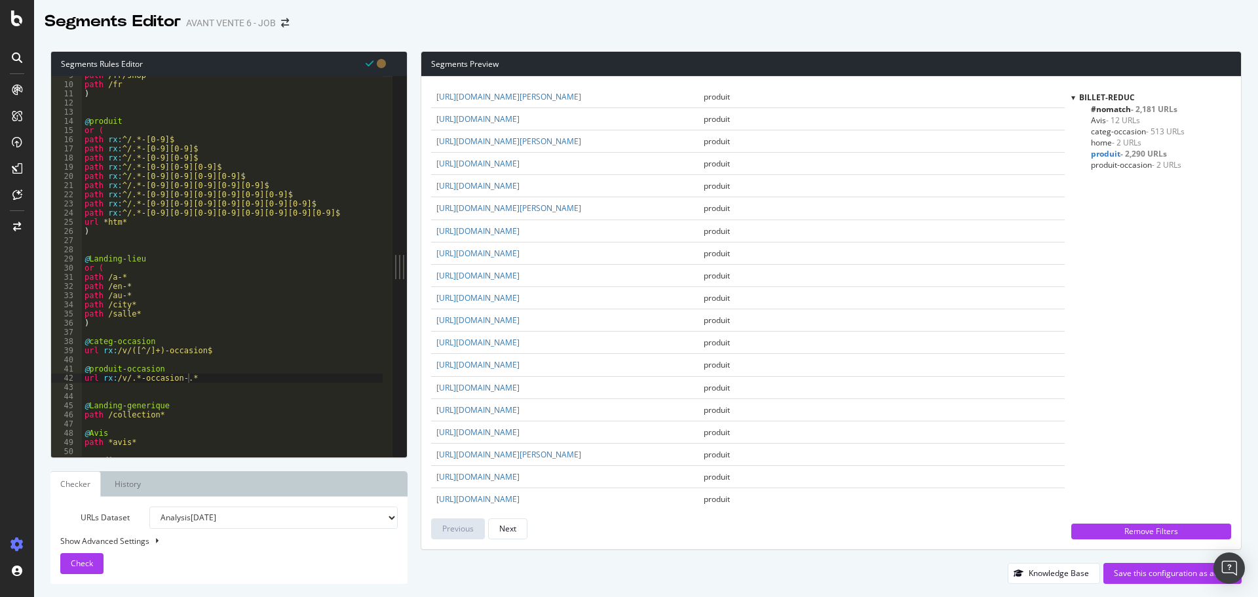
scroll to position [79, 0]
drag, startPoint x: 197, startPoint y: 379, endPoint x: 85, endPoint y: 370, distance: 111.7
click at [85, 370] on div "path /fr/shop path /fr ) @ produit or ( path rx : ^/.*-[0-9]$ path rx : ^/.*-[0…" at bounding box center [232, 270] width 301 height 399
type textarea "@produit-occasion url rx:/v/.*-occasion-.*"
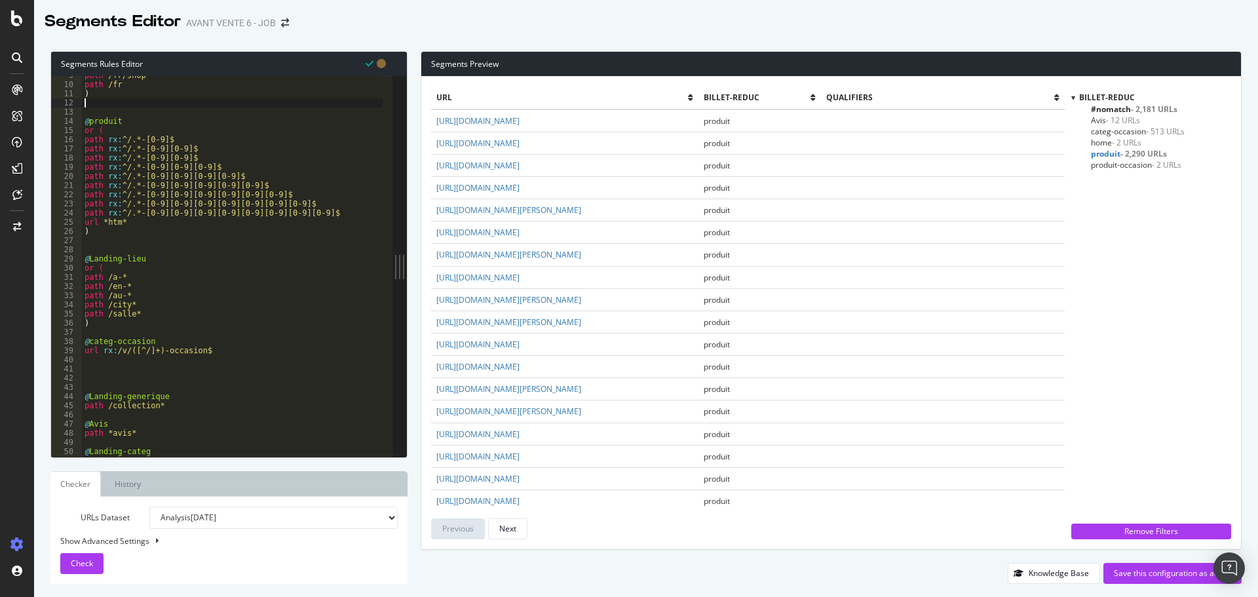
click at [138, 106] on div "path /fr/shop path /fr ) @ produit or ( path rx : ^/.*-[0-9]$ path rx : ^/.*-[0…" at bounding box center [232, 270] width 301 height 399
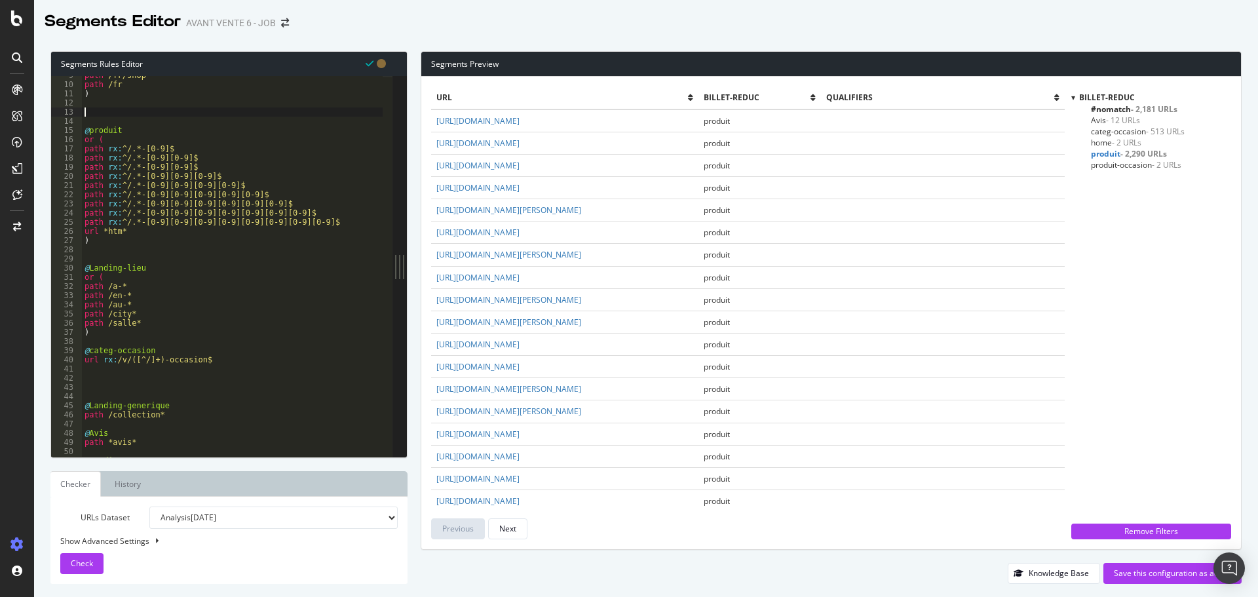
paste textarea "url rx:/v/.*-occasion-.*"
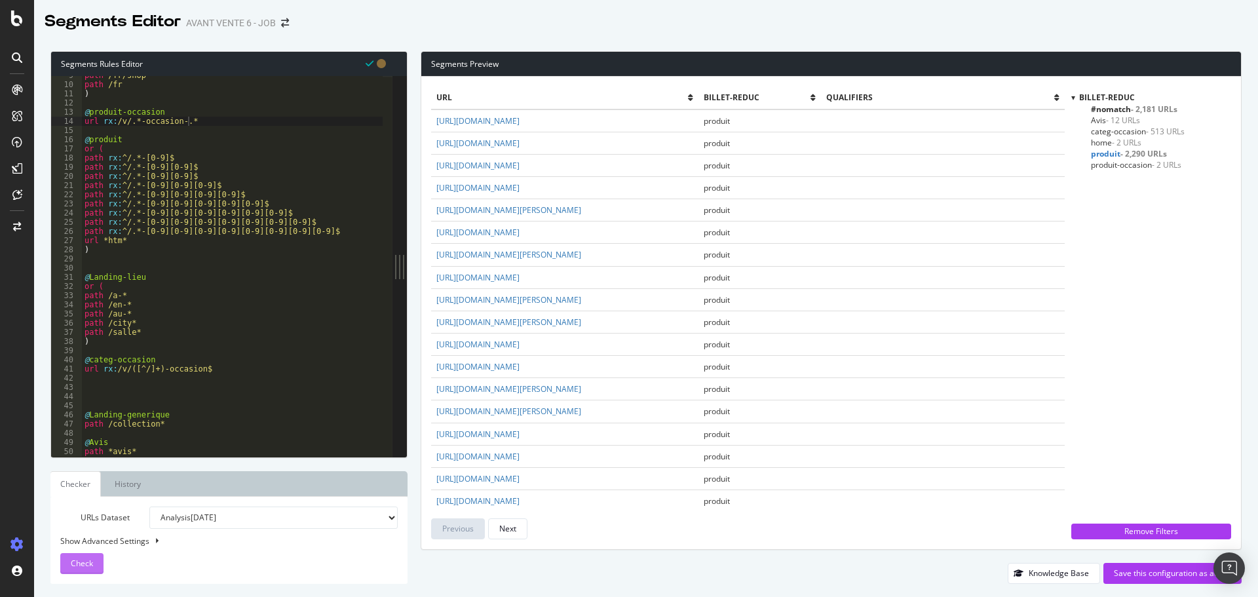
click at [74, 560] on span "Check" at bounding box center [82, 562] width 22 height 11
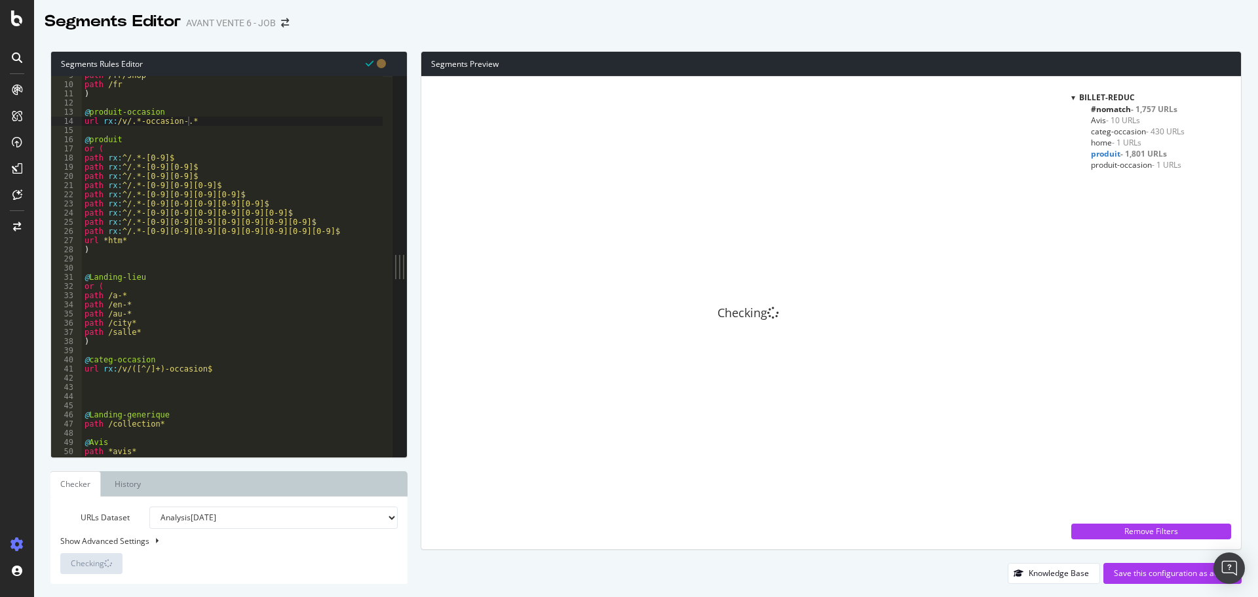
click at [1112, 165] on span "produit-occasion - 1 URLs" at bounding box center [1136, 164] width 90 height 11
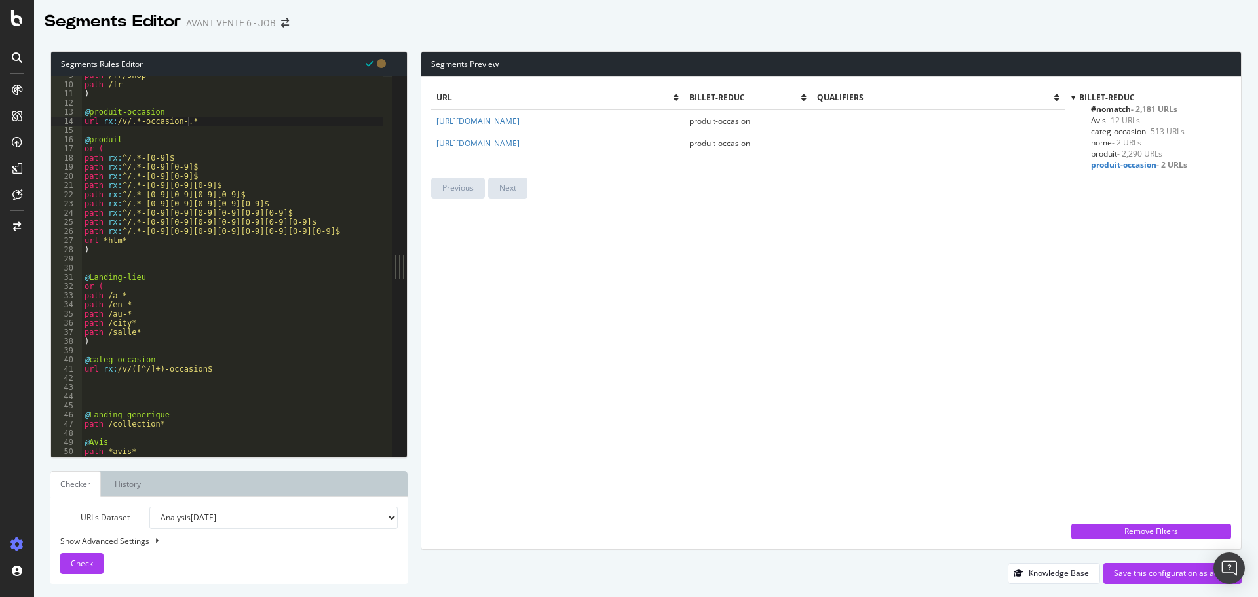
click at [1106, 155] on span "produit - 2,290 URLs" at bounding box center [1126, 153] width 71 height 11
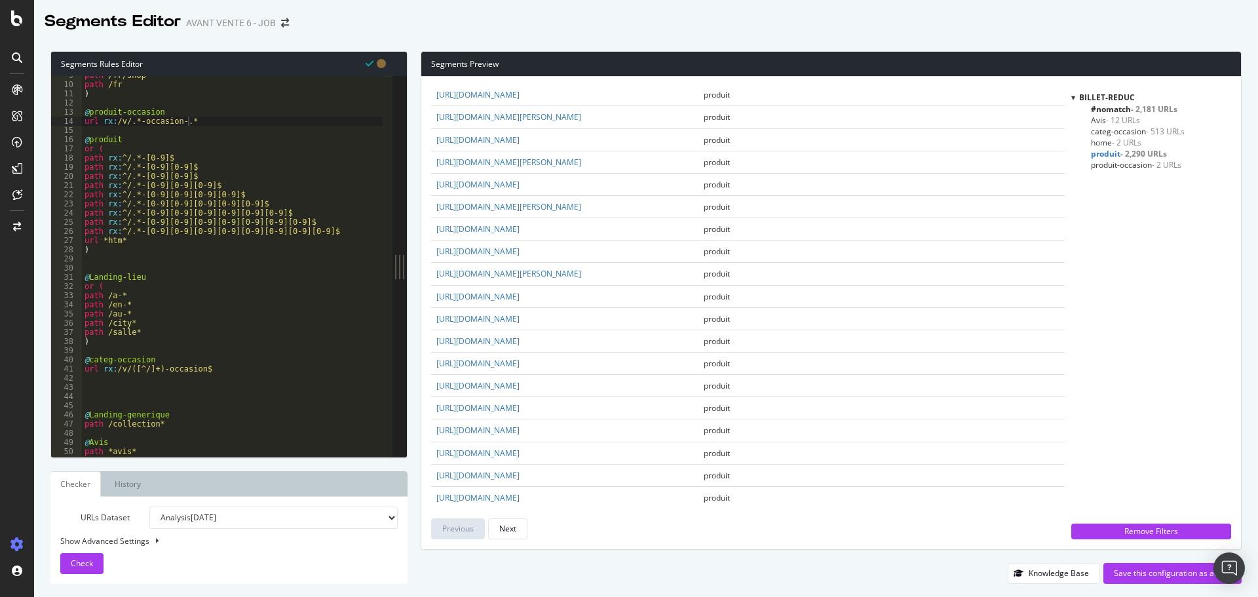
scroll to position [1048, 0]
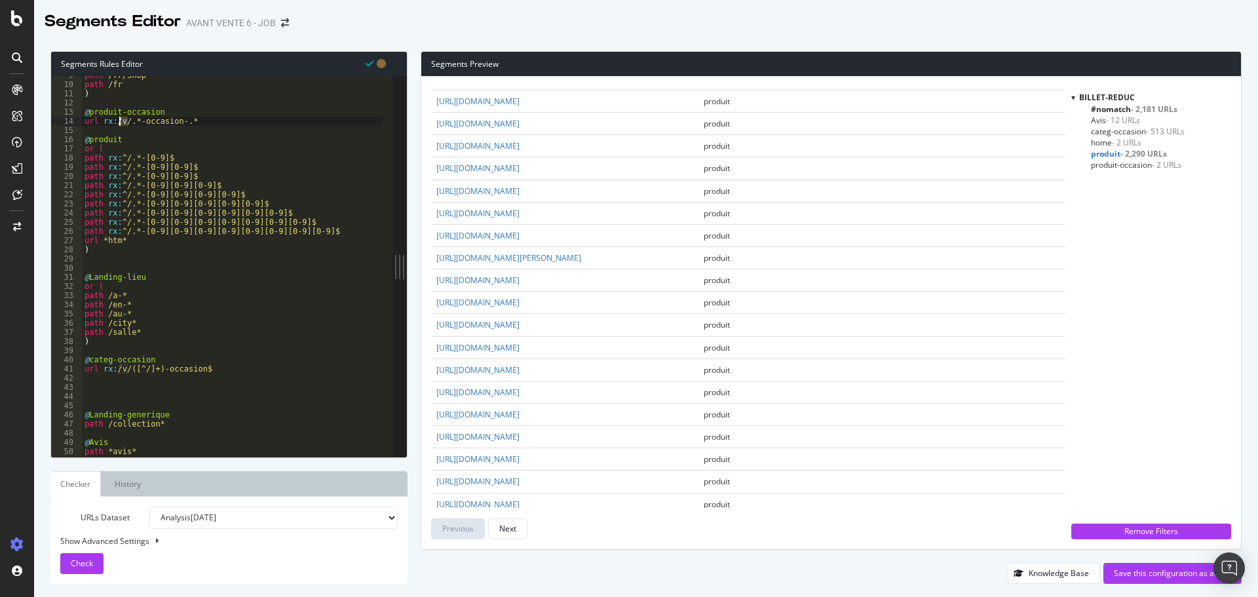
drag, startPoint x: 128, startPoint y: 119, endPoint x: 119, endPoint y: 119, distance: 9.8
click at [119, 119] on div "path /fr/shop path /fr ) @ produit-occasion url rx : /v/.*-occasion-.* @ produi…" at bounding box center [232, 270] width 301 height 399
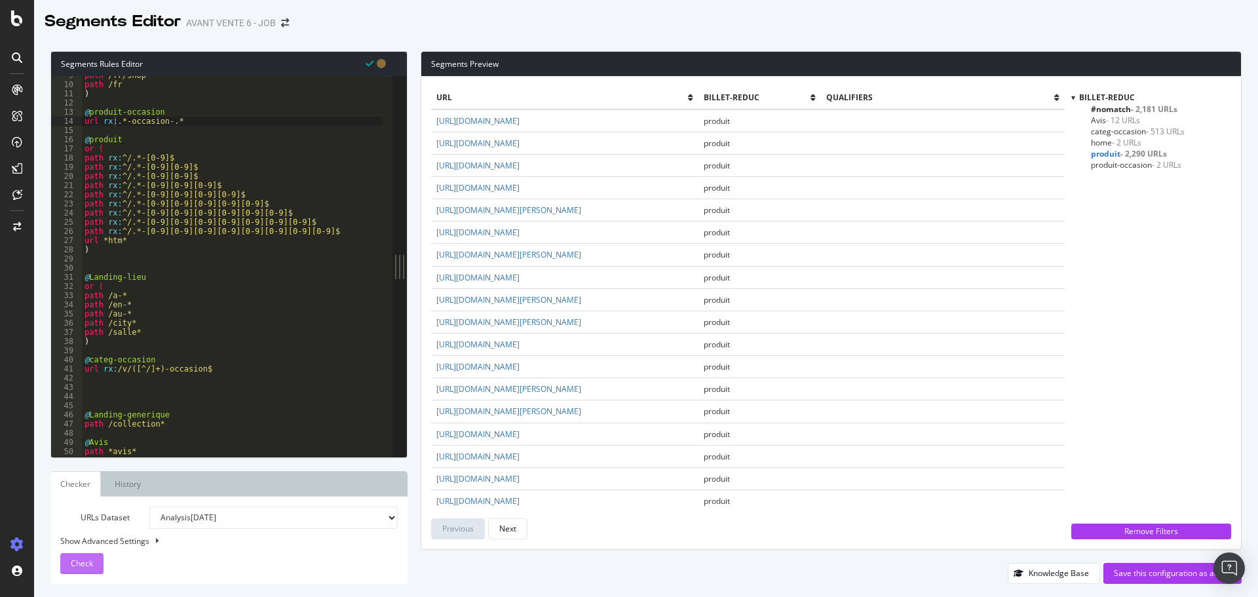
click at [76, 561] on span "Check" at bounding box center [82, 562] width 22 height 11
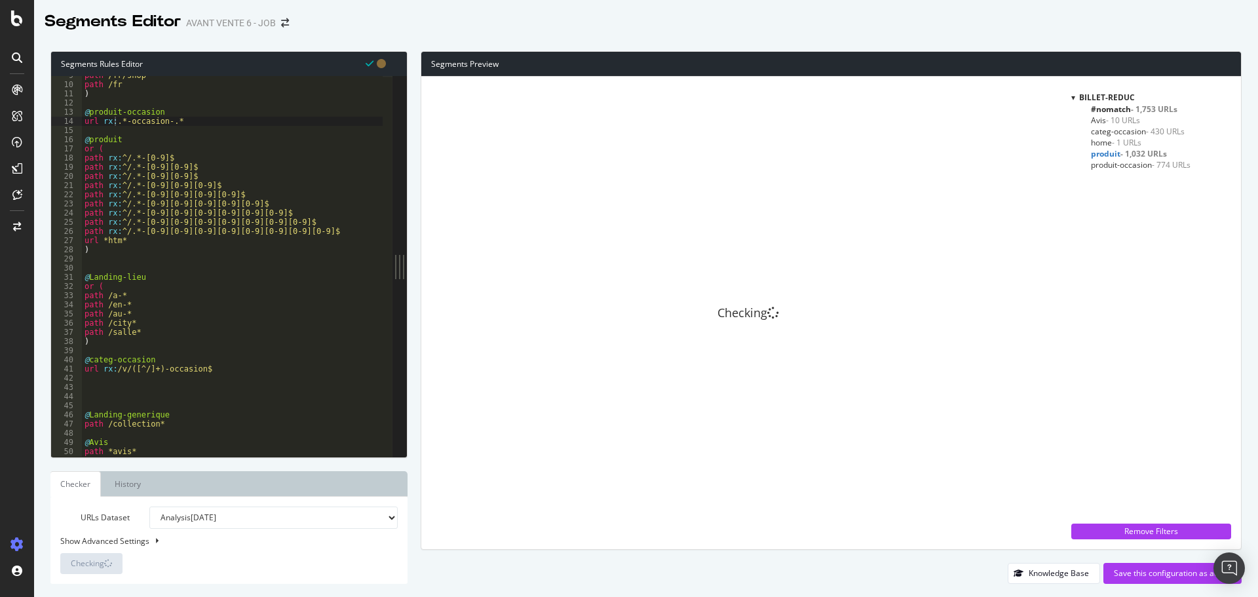
click at [1114, 164] on span "produit-occasion - 774 URLs" at bounding box center [1141, 164] width 100 height 11
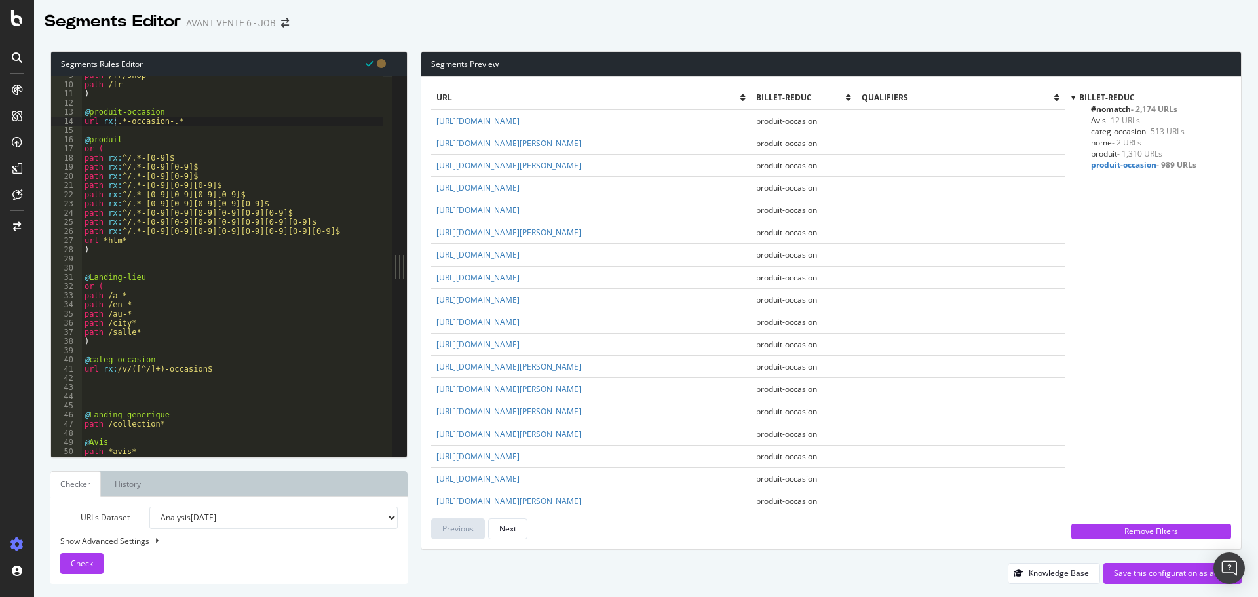
click at [1127, 109] on span "#nomatch - 2,174 URLs" at bounding box center [1134, 108] width 86 height 11
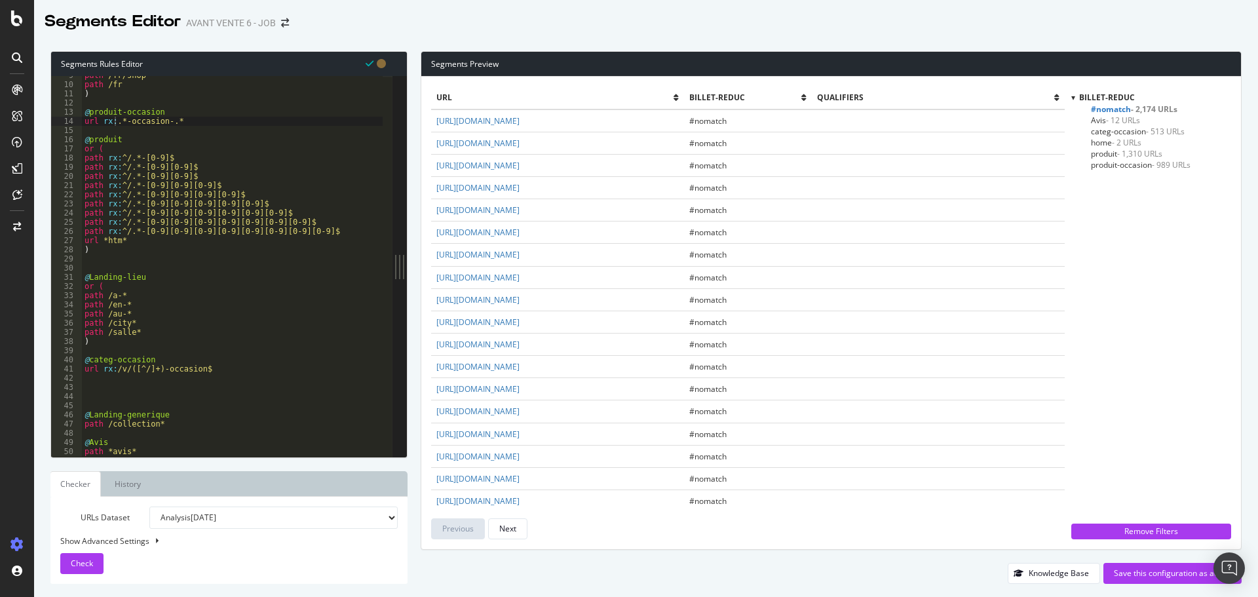
scroll to position [39, 0]
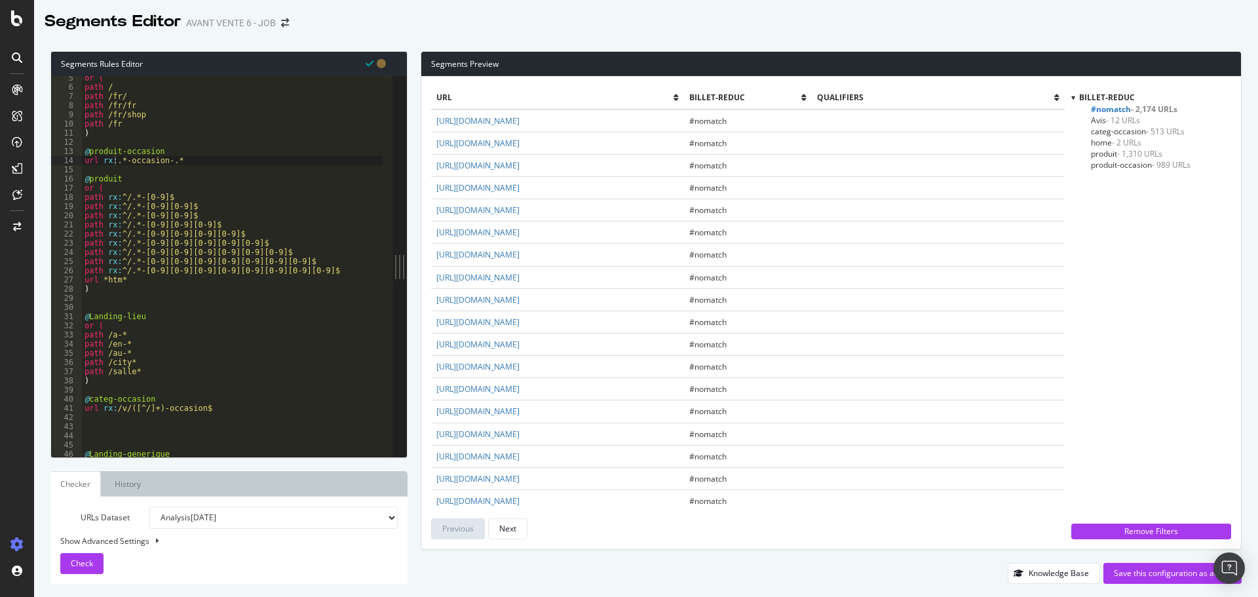
type textarea ")"
click at [132, 131] on div "or ( path / path /fr/ path /fr/fr path /fr/shop path /fr ) @ produit-occasion u…" at bounding box center [232, 272] width 301 height 399
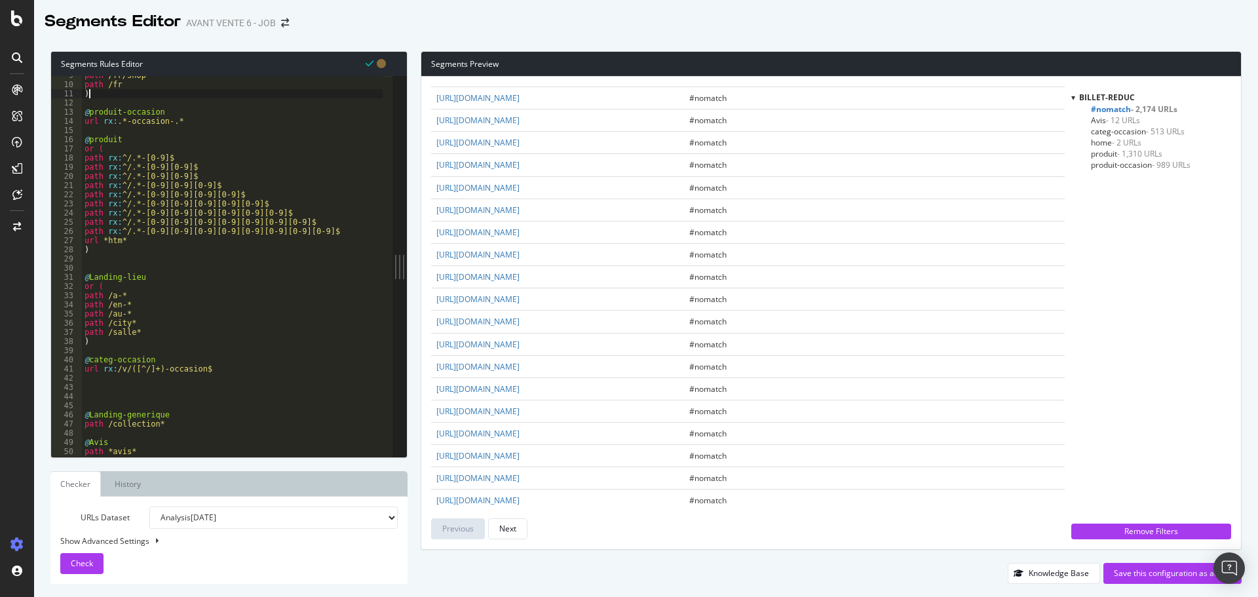
click at [124, 392] on div "path /fr/shop path /fr ) @ produit-occasion url rx : .*-occasion-.* @ produit o…" at bounding box center [232, 270] width 301 height 399
click at [118, 385] on div "path /fr/shop path /fr ) @ produit-occasion url rx : .*-occasion-.* @ produit o…" at bounding box center [232, 270] width 301 height 399
drag, startPoint x: 216, startPoint y: 370, endPoint x: 84, endPoint y: 361, distance: 131.3
click at [84, 361] on div "path /fr/shop path /fr ) @ produit-occasion url rx : .*-occasion-.* @ produit o…" at bounding box center [232, 270] width 301 height 399
type textarea "@categ-occasion url rx:/v/([^/]+)-occasion$"
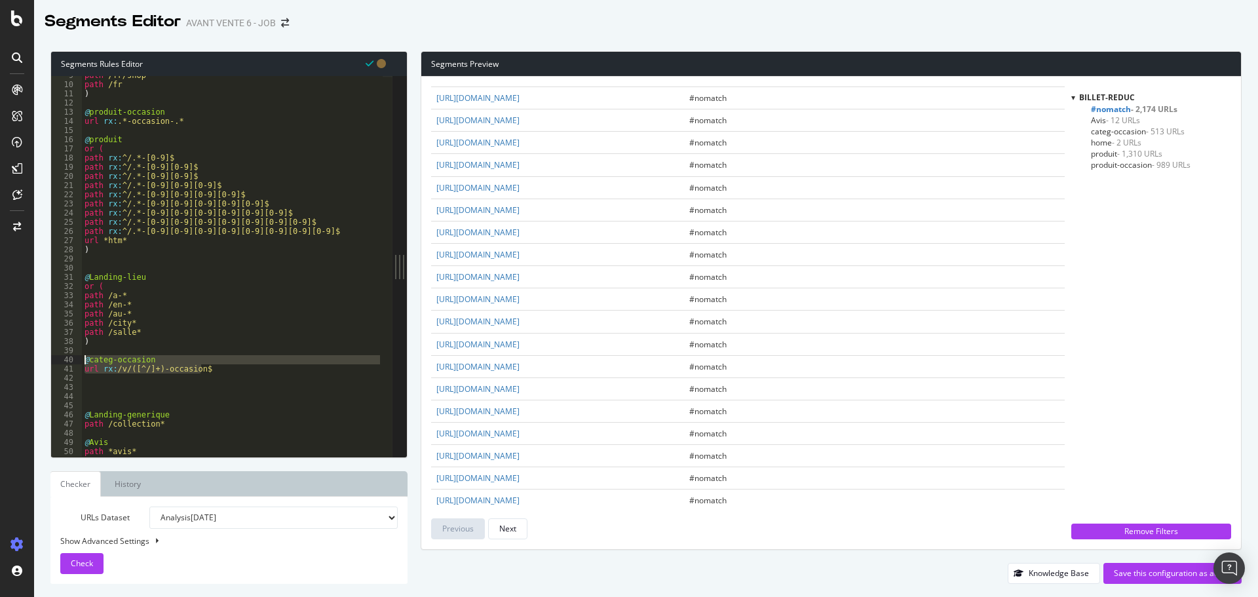
click at [110, 379] on div "path /fr/shop path /fr ) @ produit-occasion url rx : .*-occasion-.* @ produit o…" at bounding box center [232, 270] width 301 height 399
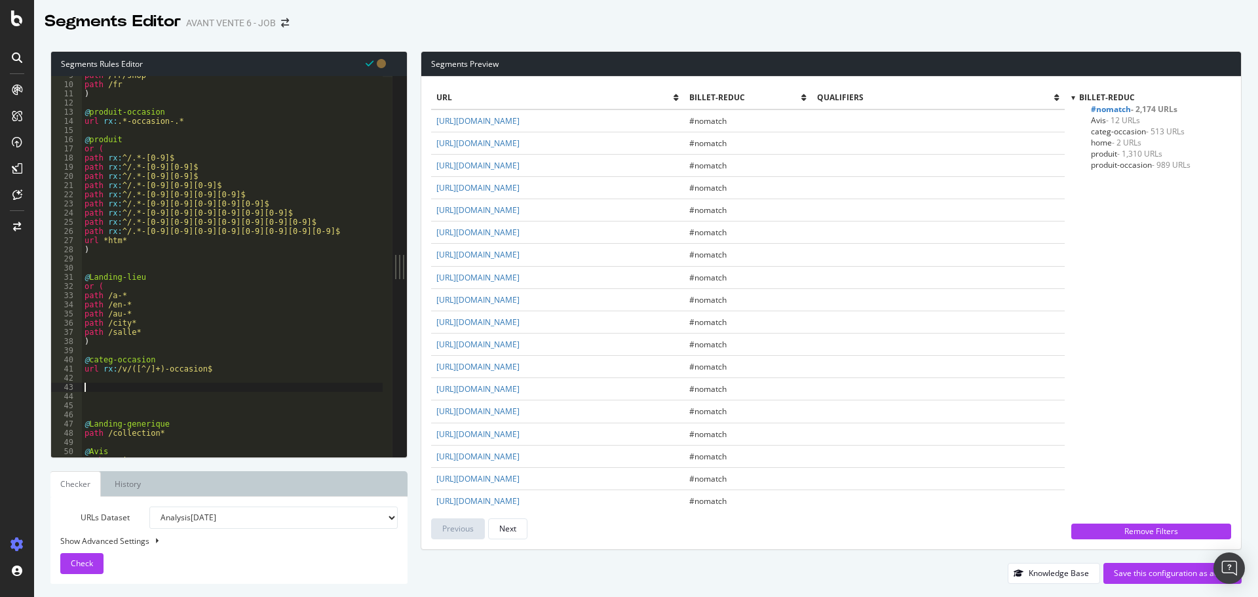
paste textarea "url rx:/v/([^/]+)-occasion$"
drag, startPoint x: 158, startPoint y: 385, endPoint x: 113, endPoint y: 385, distance: 44.5
click at [113, 385] on div "path /fr/shop path /fr ) @ produit-occasion url rx : .*-occasion-.* @ produit o…" at bounding box center [232, 270] width 301 height 399
drag, startPoint x: 214, startPoint y: 395, endPoint x: 158, endPoint y: 398, distance: 55.8
click at [158, 398] on div "path /fr/shop path /fr ) @ produit-occasion url rx : .*-occasion-.* @ produit o…" at bounding box center [232, 270] width 301 height 399
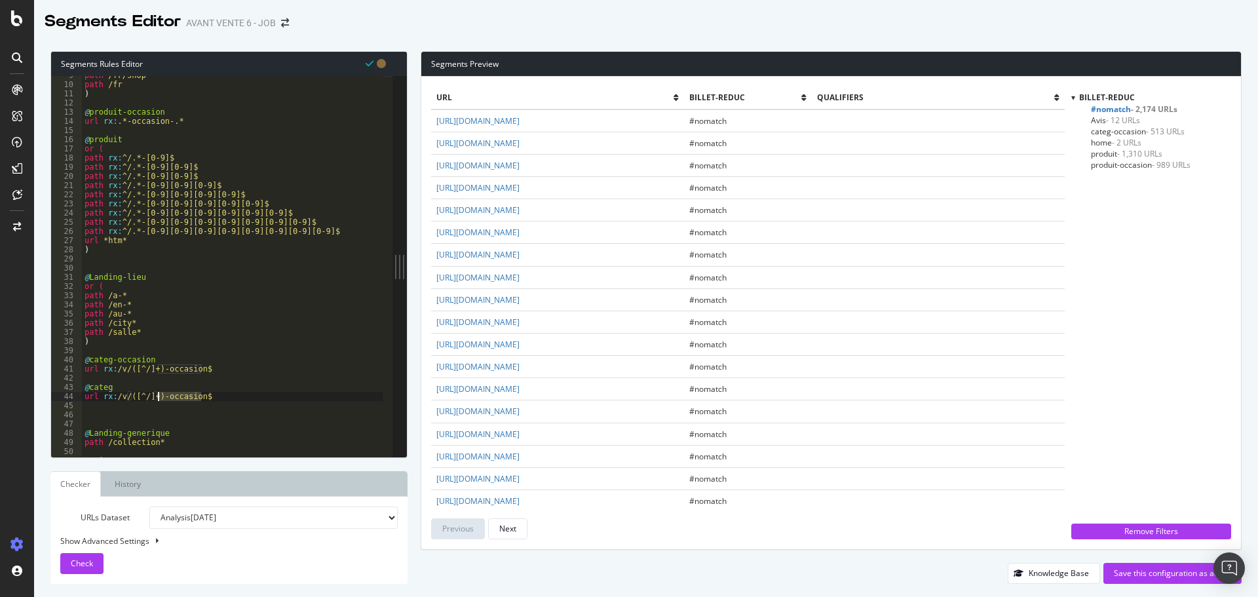
type textarea "url rx:/v/([^/]+)"
type textarea "à"
type textarea "@marque"
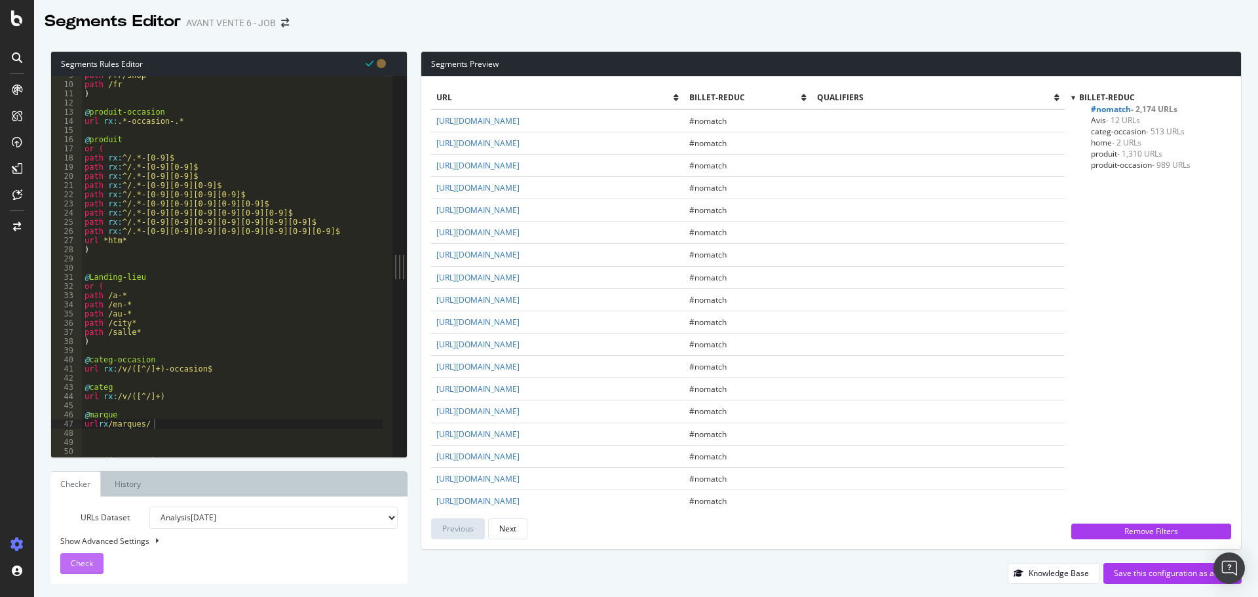
click at [88, 567] on span "Check" at bounding box center [82, 562] width 22 height 11
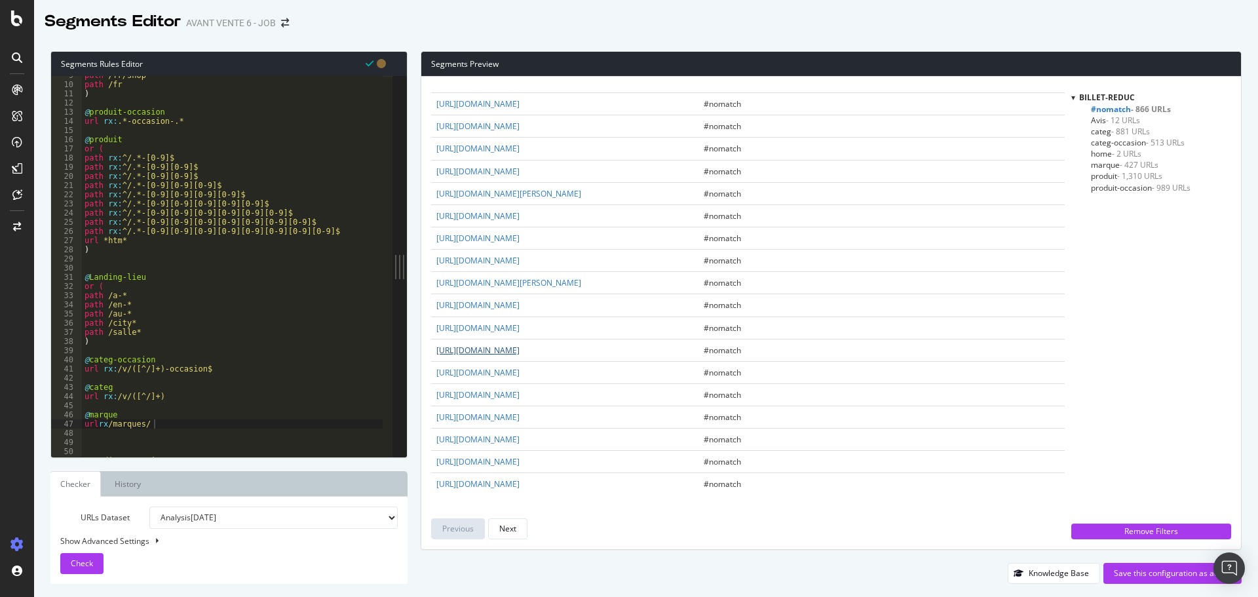
scroll to position [2042, 0]
click at [525, 524] on button "Next" at bounding box center [507, 528] width 39 height 21
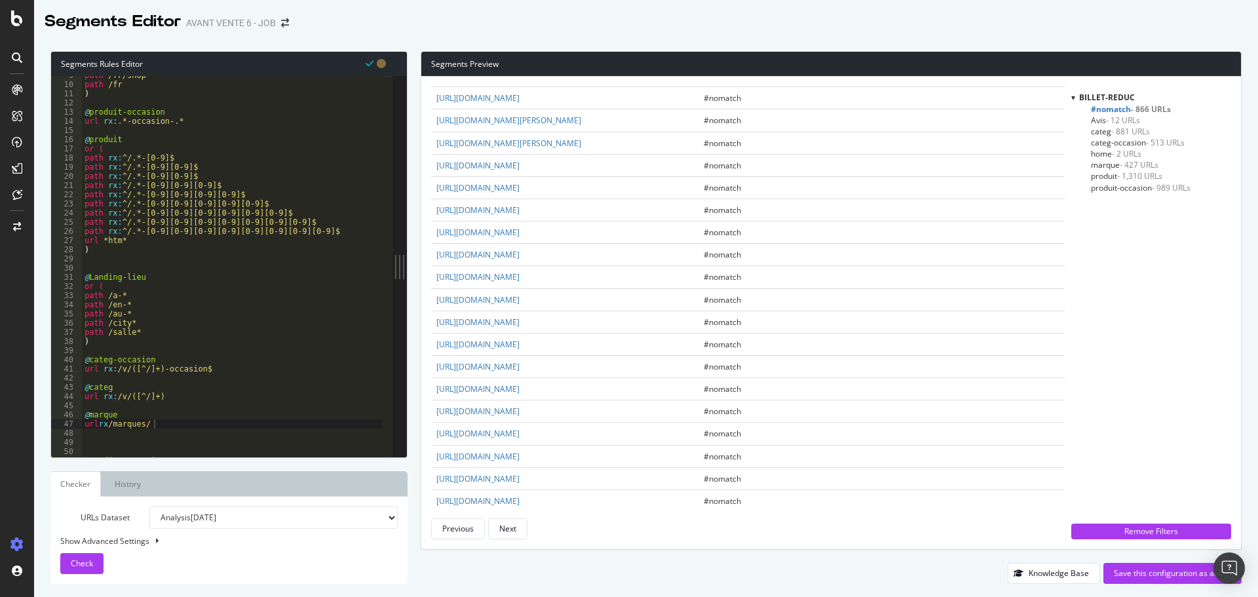
scroll to position [786, 0]
click at [462, 527] on div "Previous" at bounding box center [457, 528] width 31 height 11
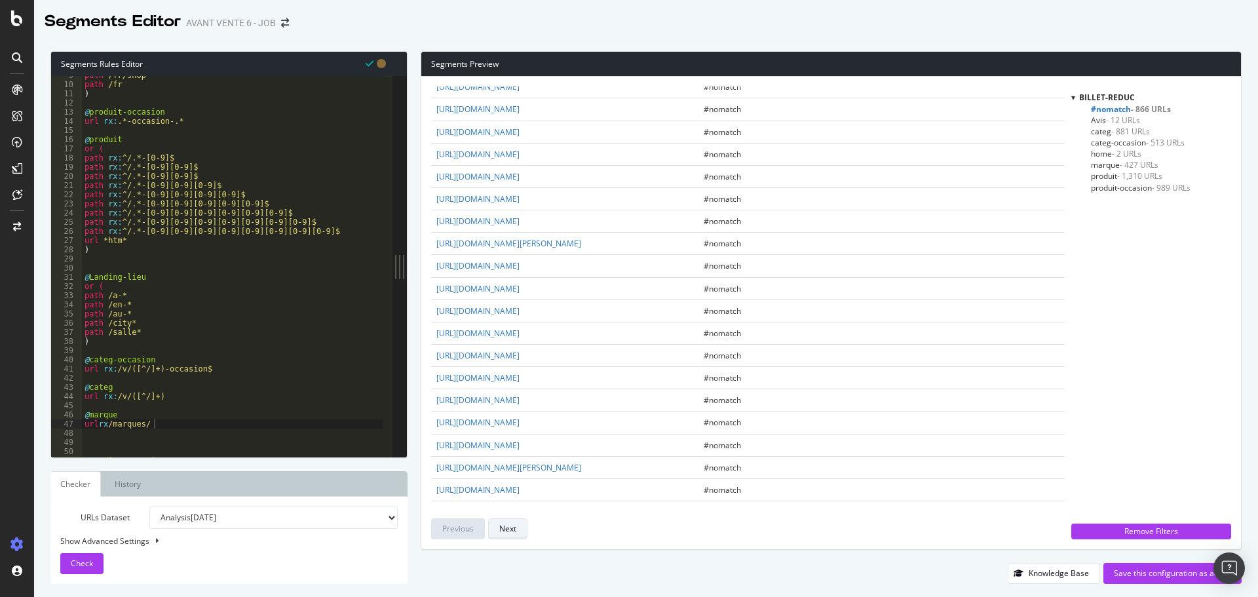
scroll to position [1638, 0]
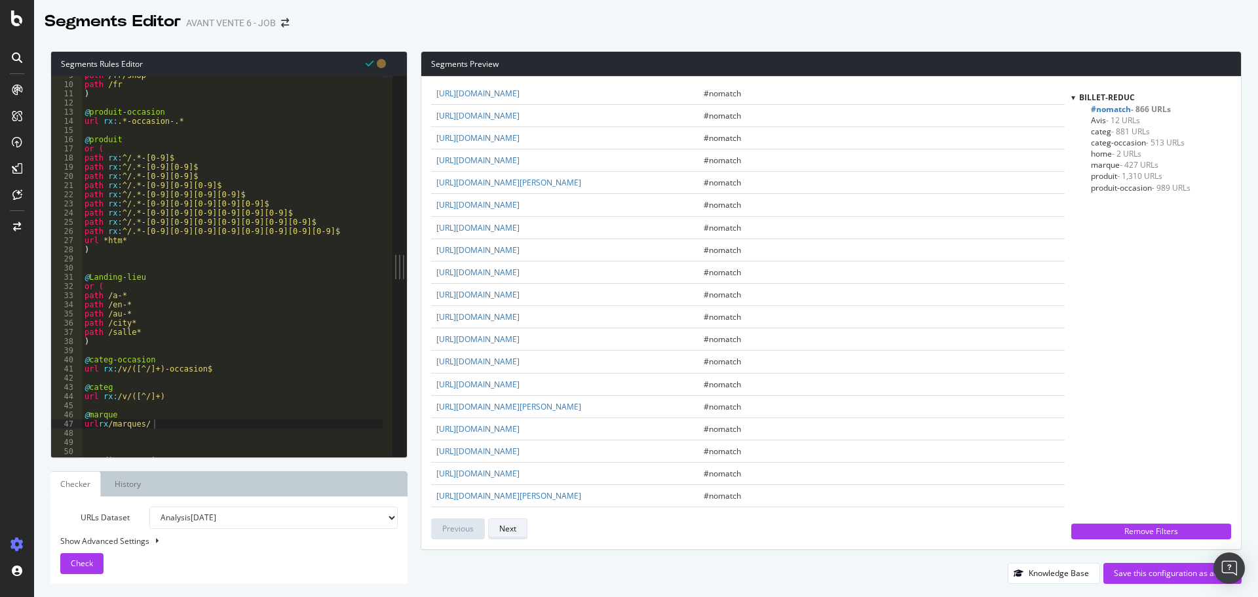
click at [521, 533] on button "Next" at bounding box center [507, 528] width 39 height 21
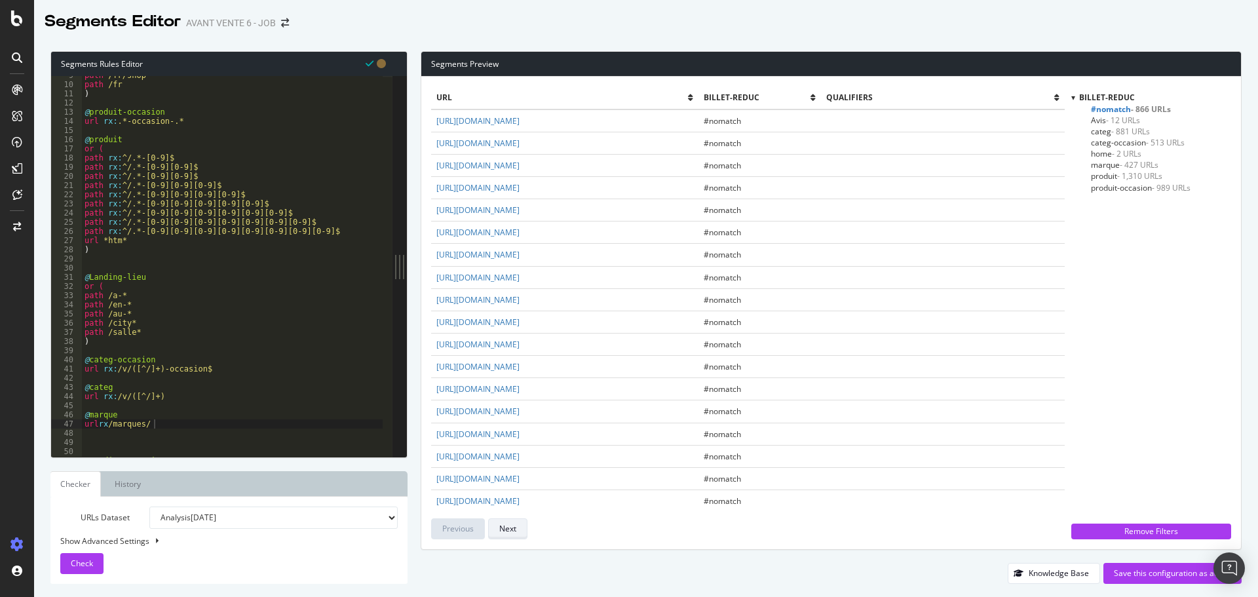
click at [521, 533] on button "Next" at bounding box center [507, 528] width 39 height 21
type textarea "url rx:/v/([^/]+)-occasion$"
drag, startPoint x: 221, startPoint y: 369, endPoint x: 86, endPoint y: 369, distance: 134.9
click at [86, 369] on div "path /fr/shop path /fr ) @ produit-occasion url rx : .*-occasion-.* @ produit o…" at bounding box center [232, 270] width 301 height 399
